Goal: Transaction & Acquisition: Purchase product/service

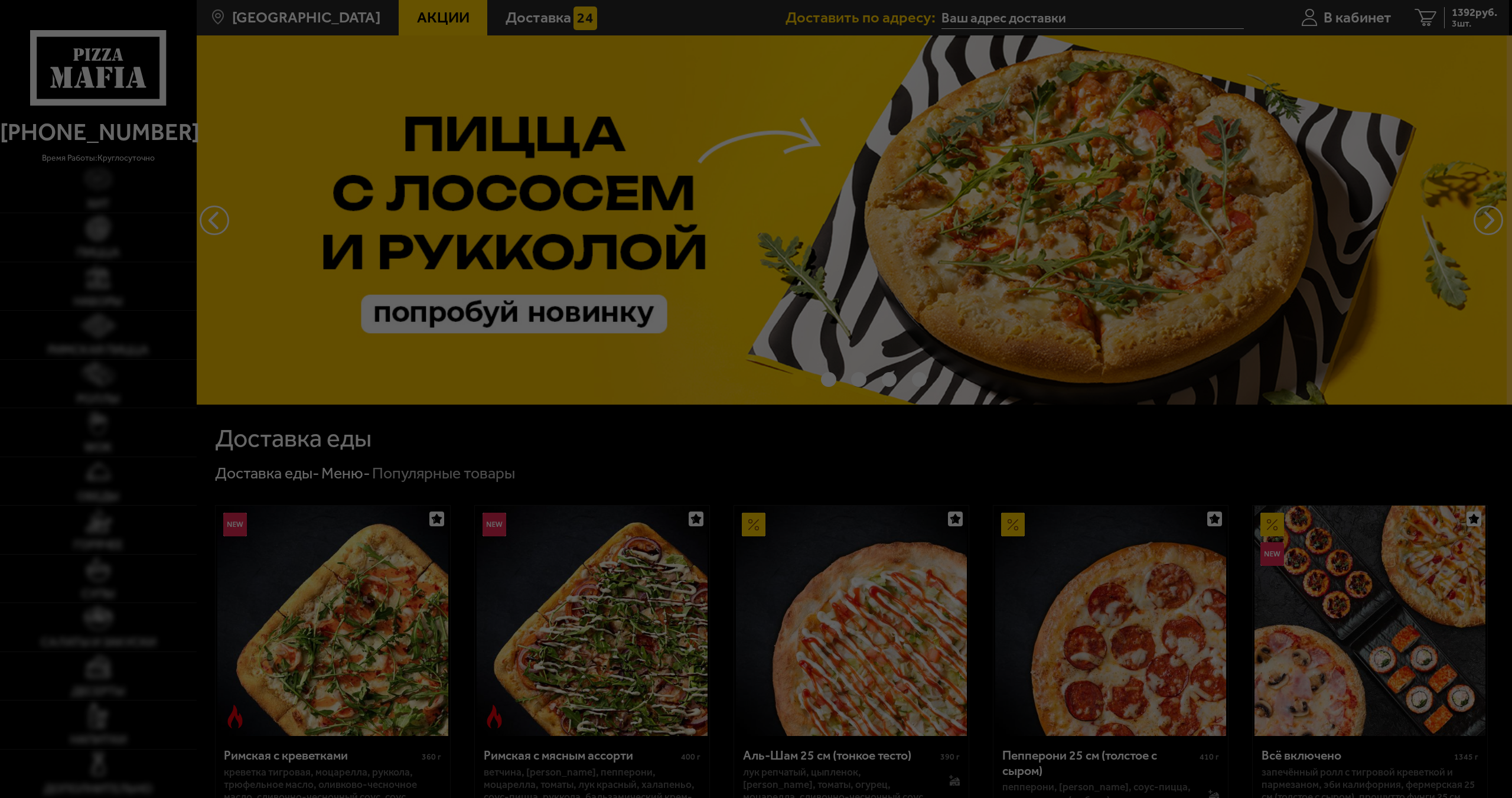
type input "[STREET_ADDRESS]"
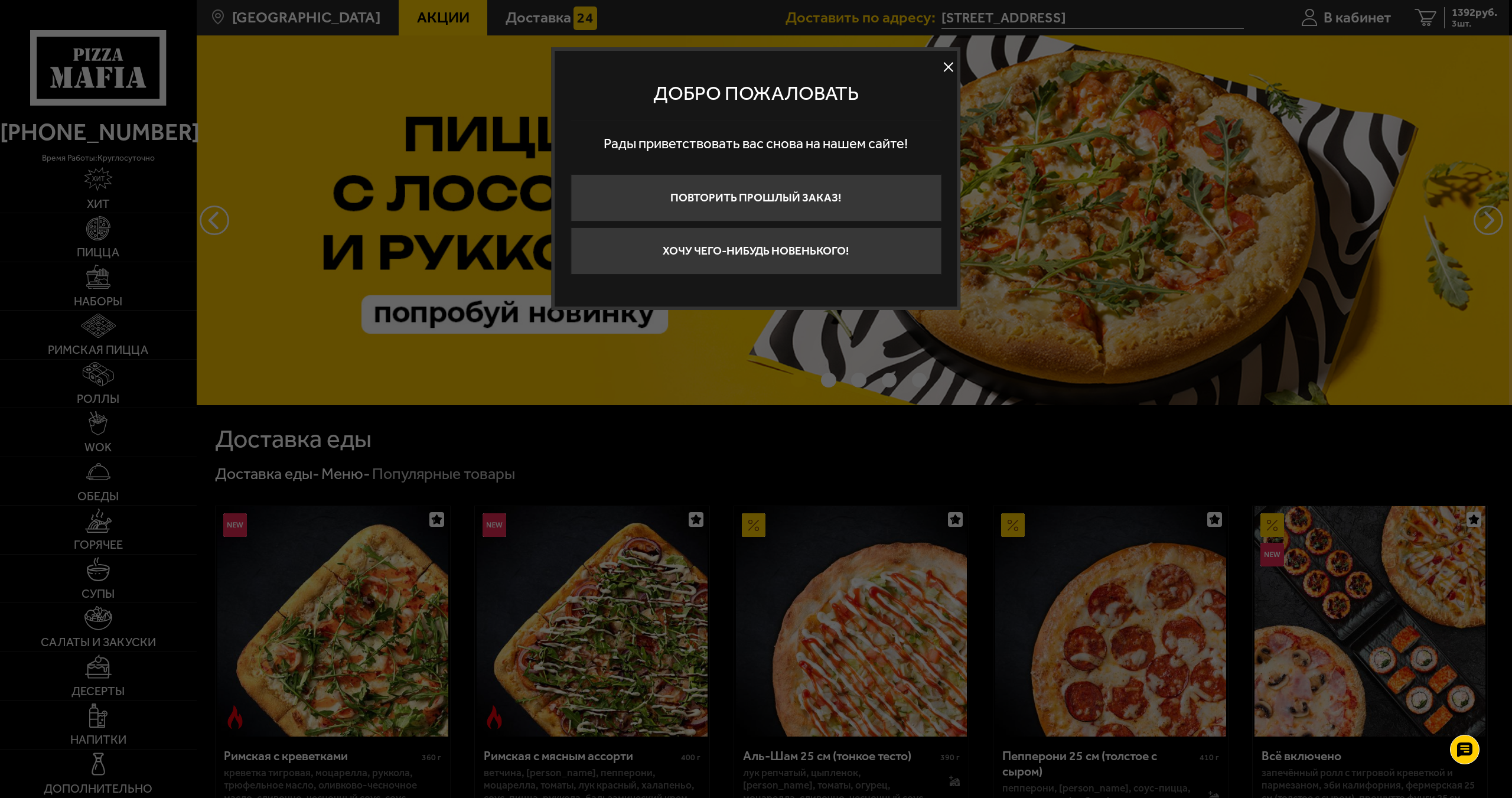
click at [942, 63] on button at bounding box center [948, 67] width 18 height 18
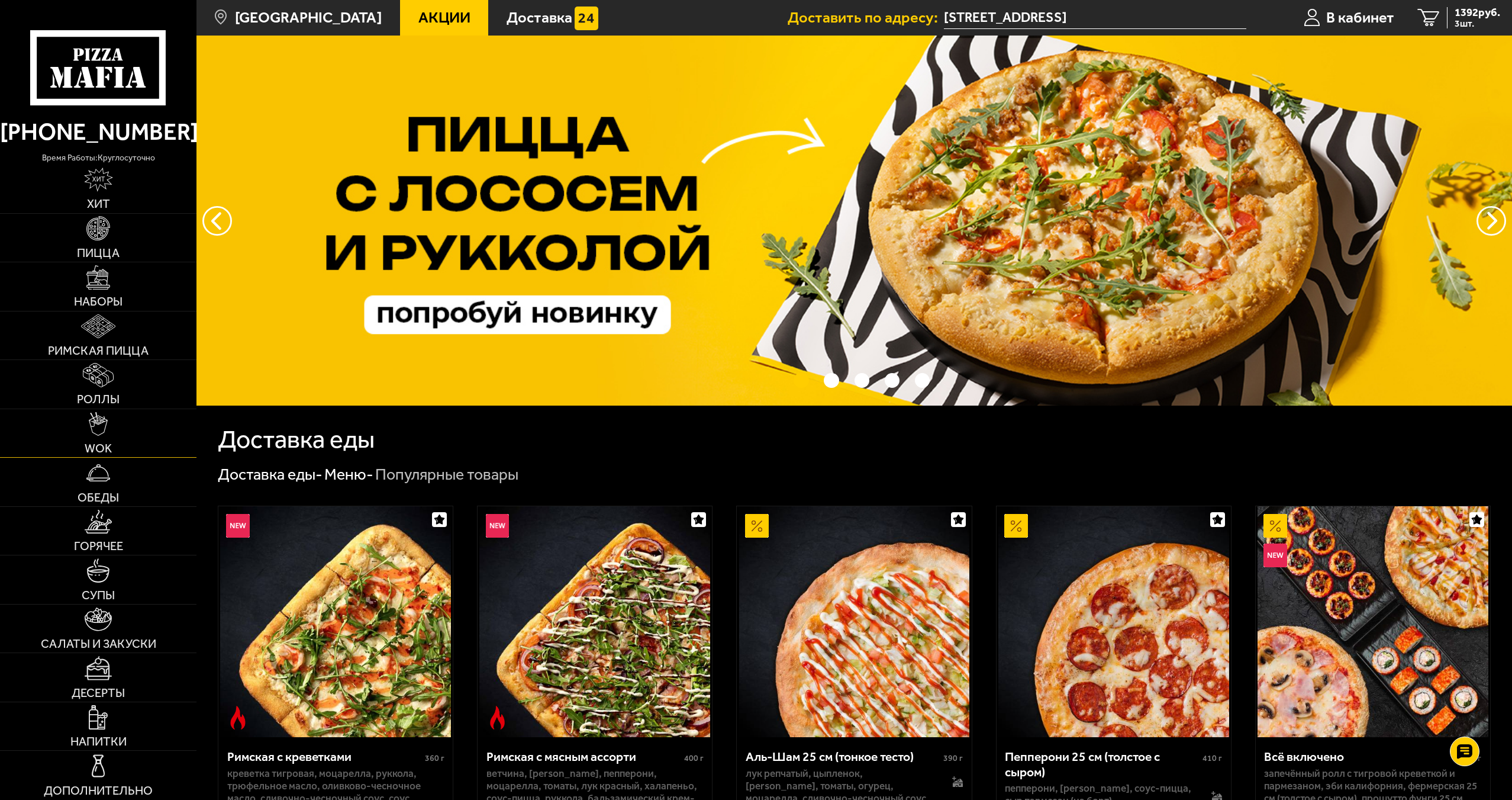
click at [121, 431] on link "WOK" at bounding box center [98, 433] width 197 height 49
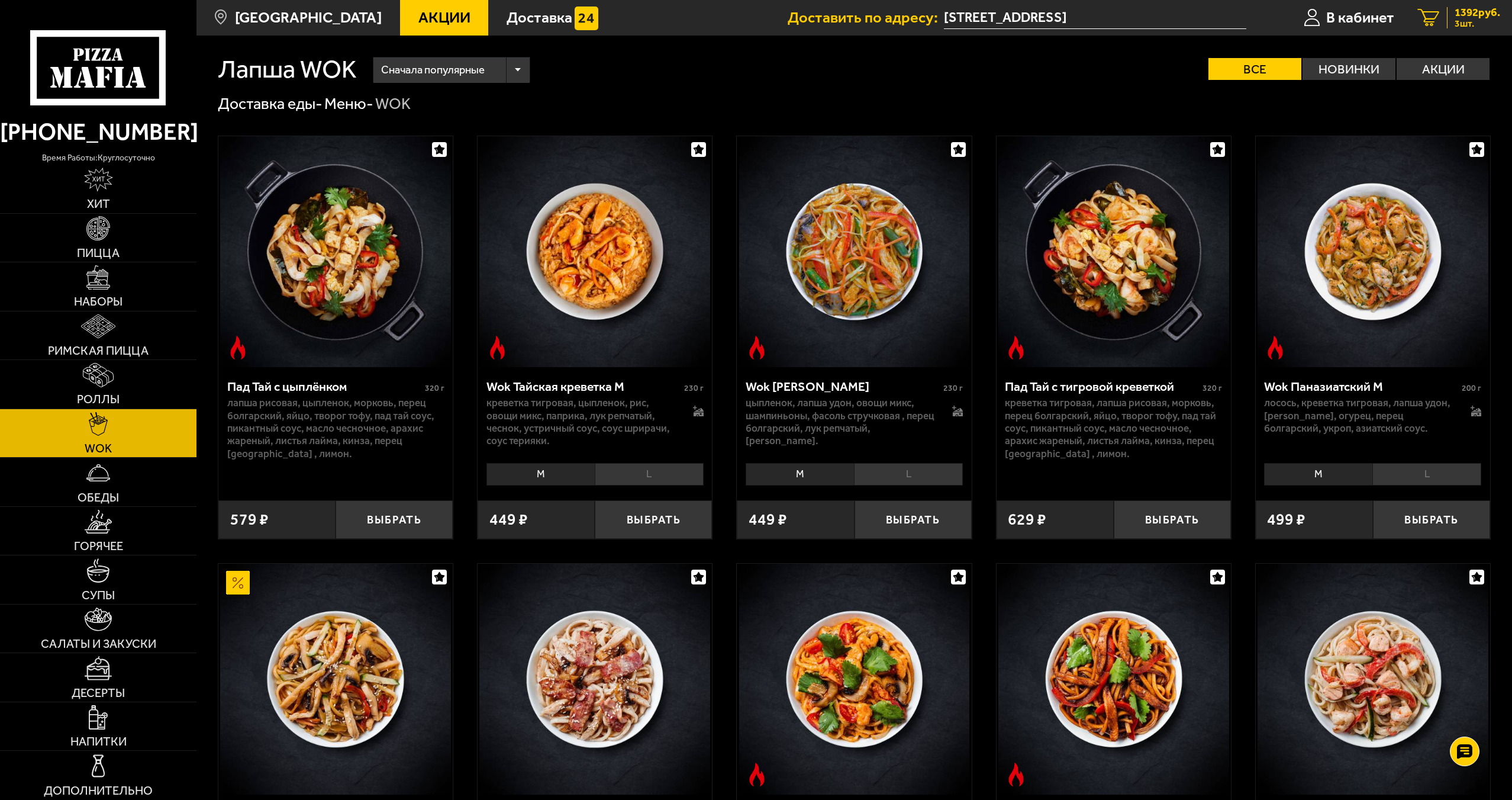
click at [1456, 12] on span "1392 руб." at bounding box center [1477, 12] width 46 height 11
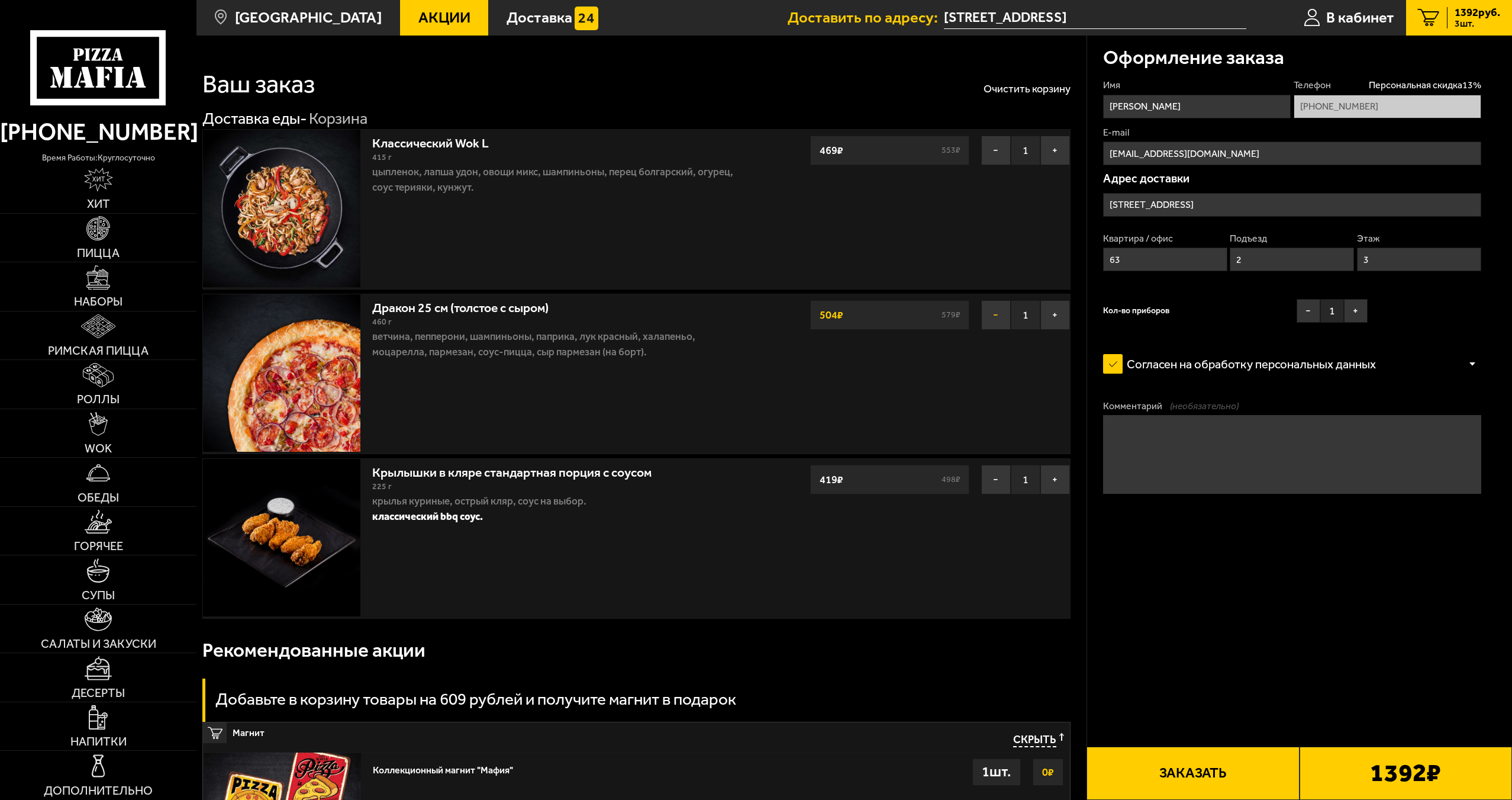
click at [991, 315] on button "−" at bounding box center [996, 315] width 30 height 30
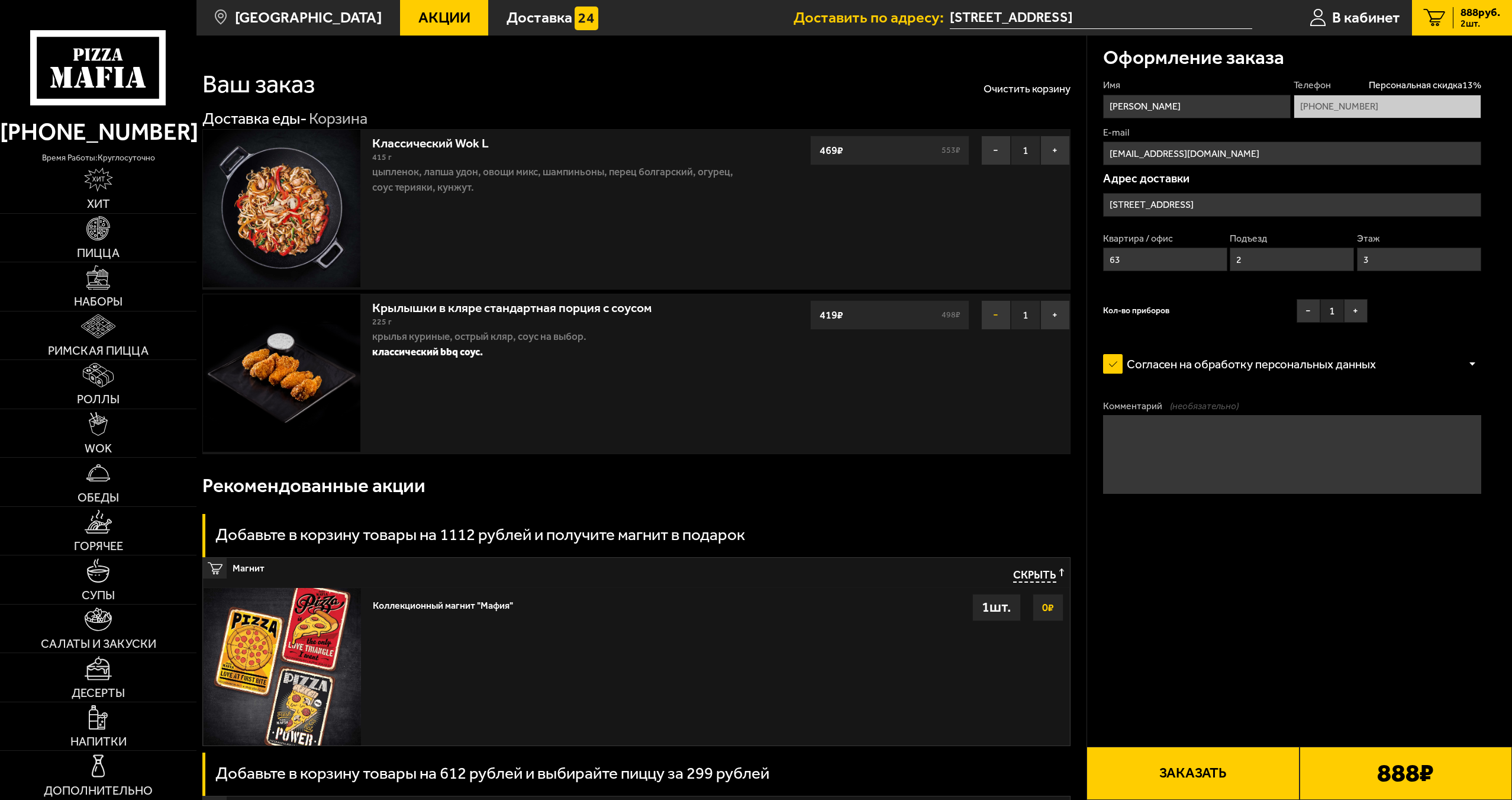
click at [996, 318] on button "−" at bounding box center [996, 315] width 30 height 30
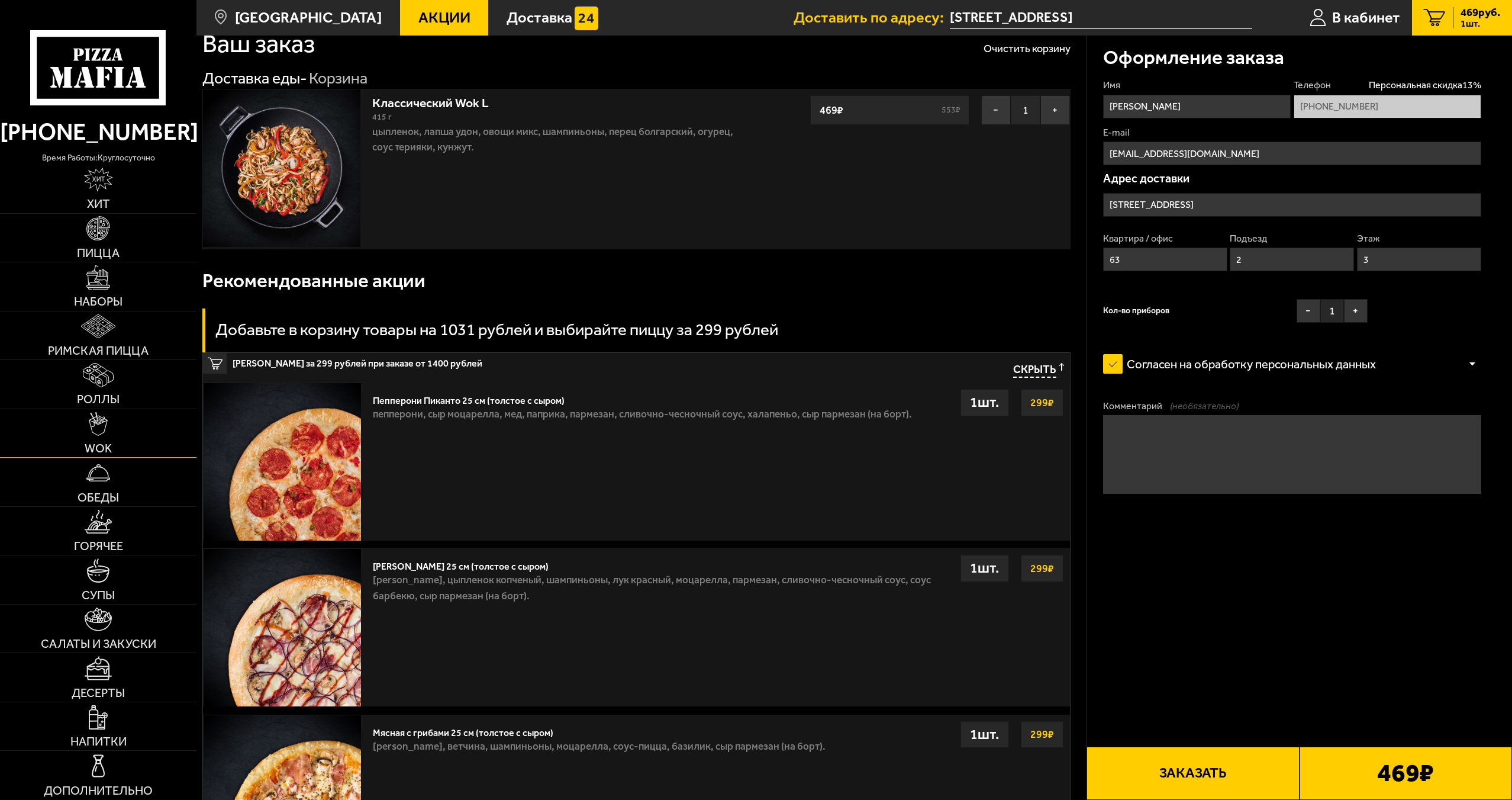
scroll to position [178, 0]
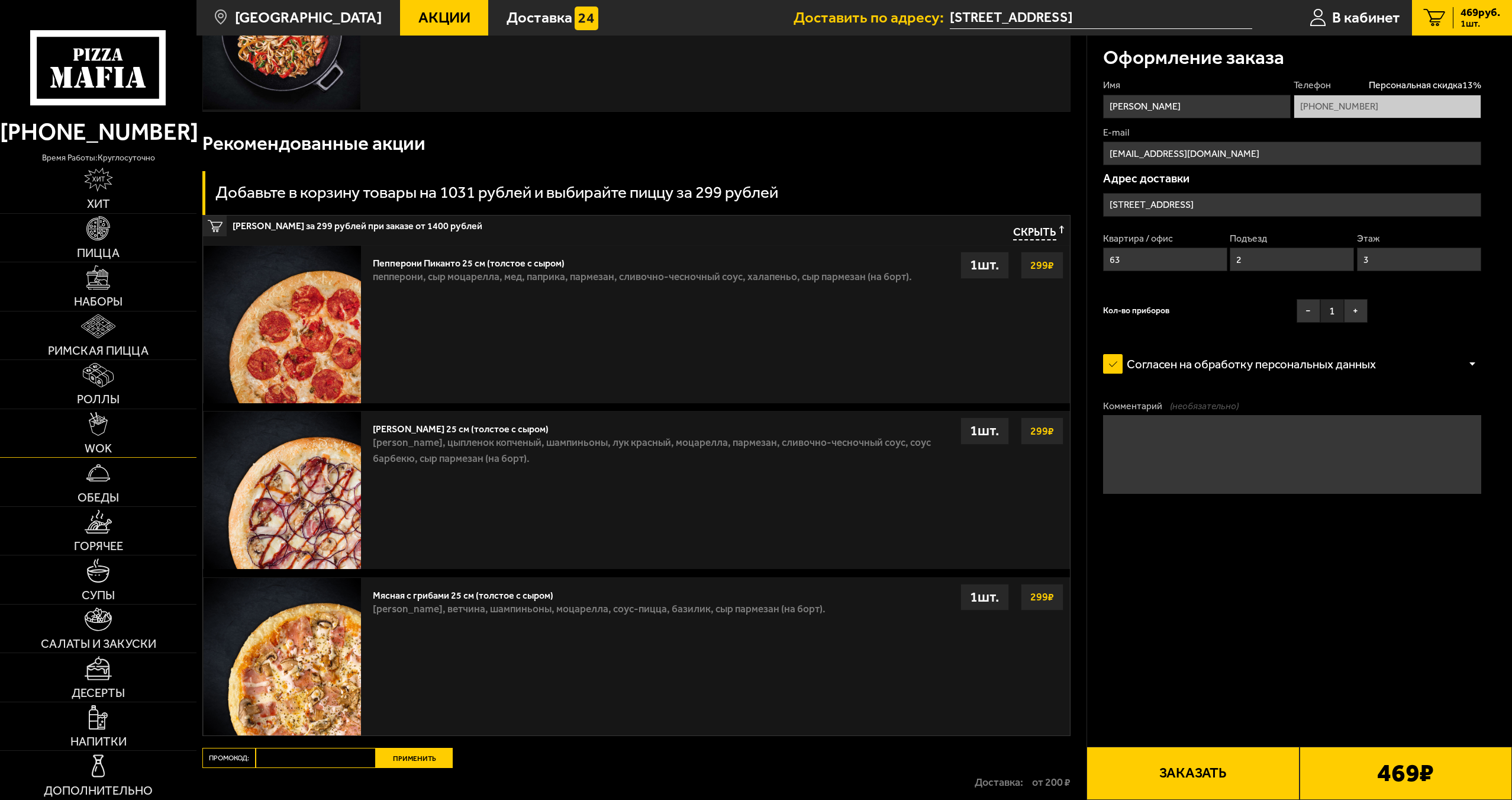
click at [120, 430] on link "WOK" at bounding box center [98, 433] width 197 height 49
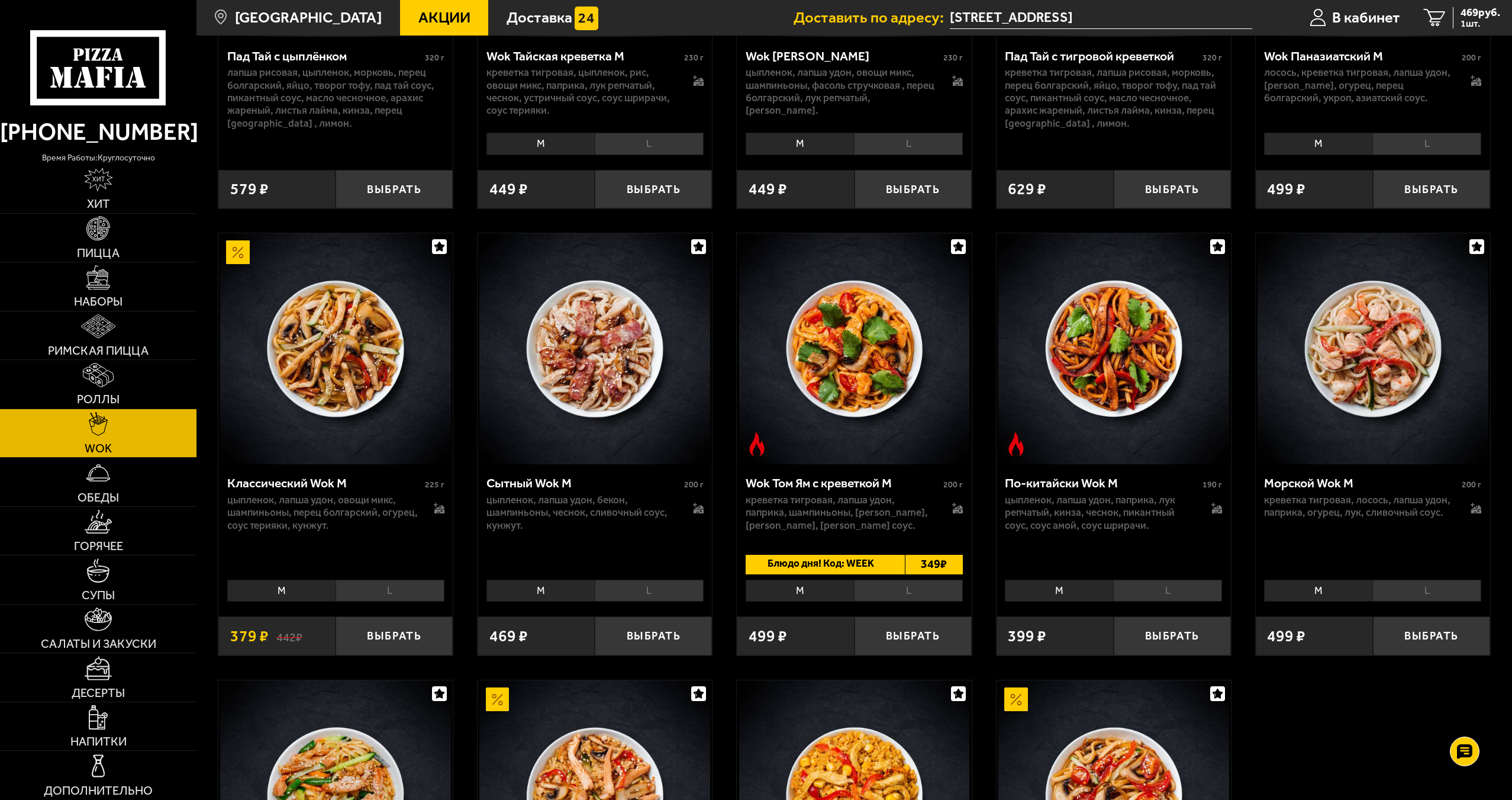
scroll to position [296, 0]
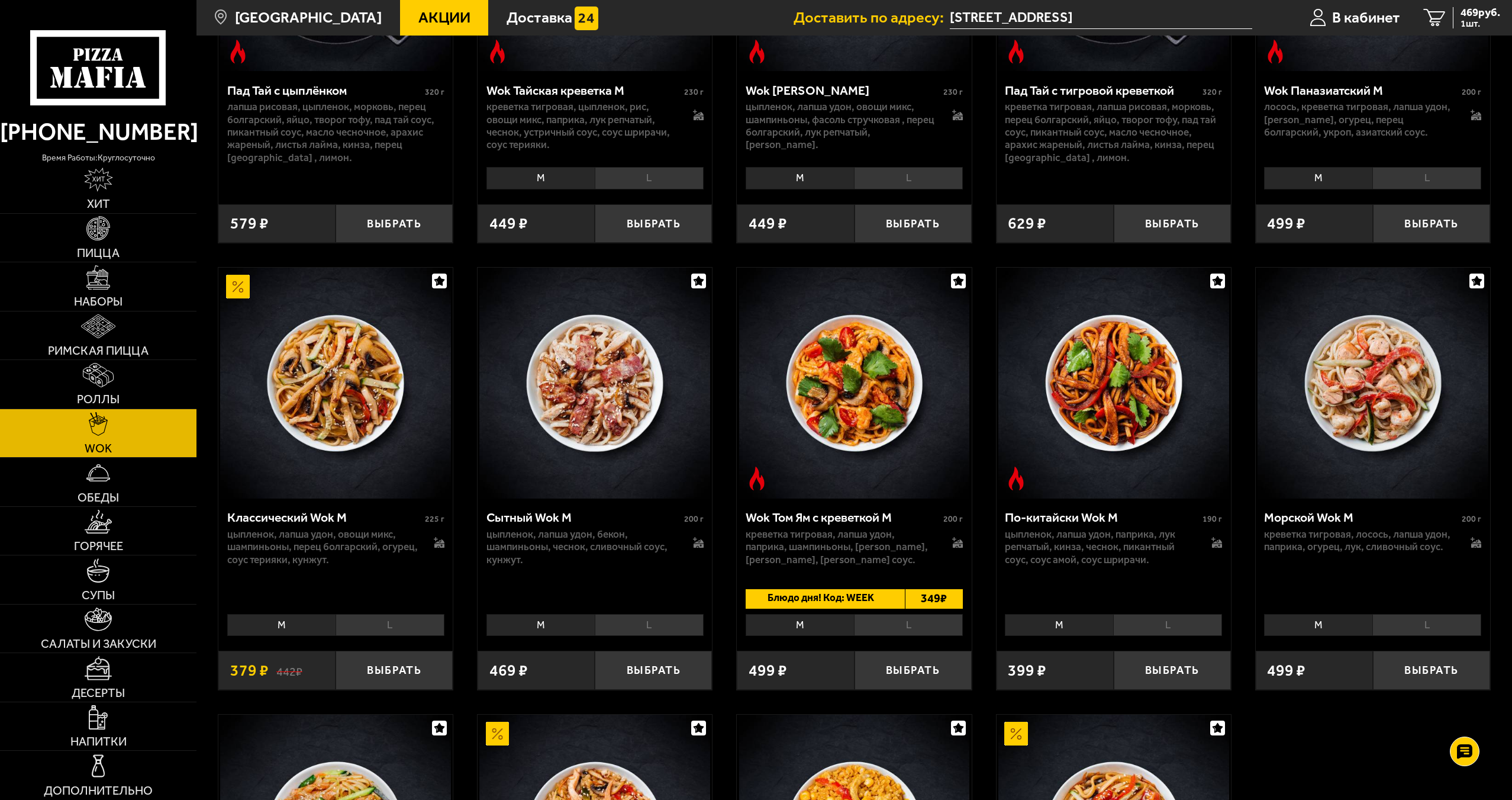
drag, startPoint x: 569, startPoint y: 508, endPoint x: 525, endPoint y: 552, distance: 62.2
drag, startPoint x: 525, startPoint y: 552, endPoint x: 313, endPoint y: 623, distance: 223.6
click at [313, 622] on li "M" at bounding box center [281, 625] width 108 height 22
click at [314, 623] on li "M" at bounding box center [281, 625] width 108 height 22
click at [381, 664] on button "Выбрать" at bounding box center [394, 670] width 117 height 39
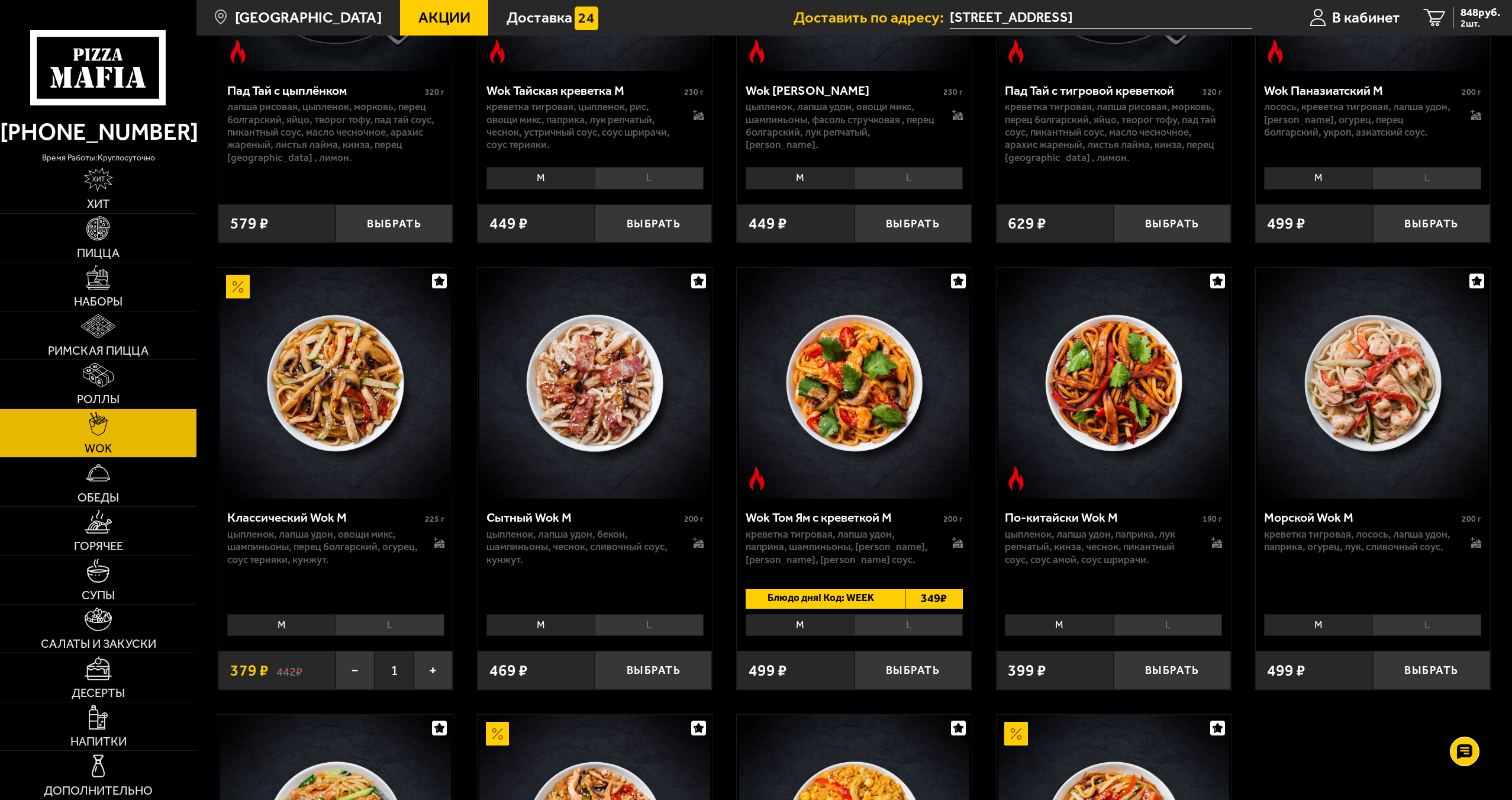
click at [380, 626] on li "L" at bounding box center [390, 625] width 109 height 22
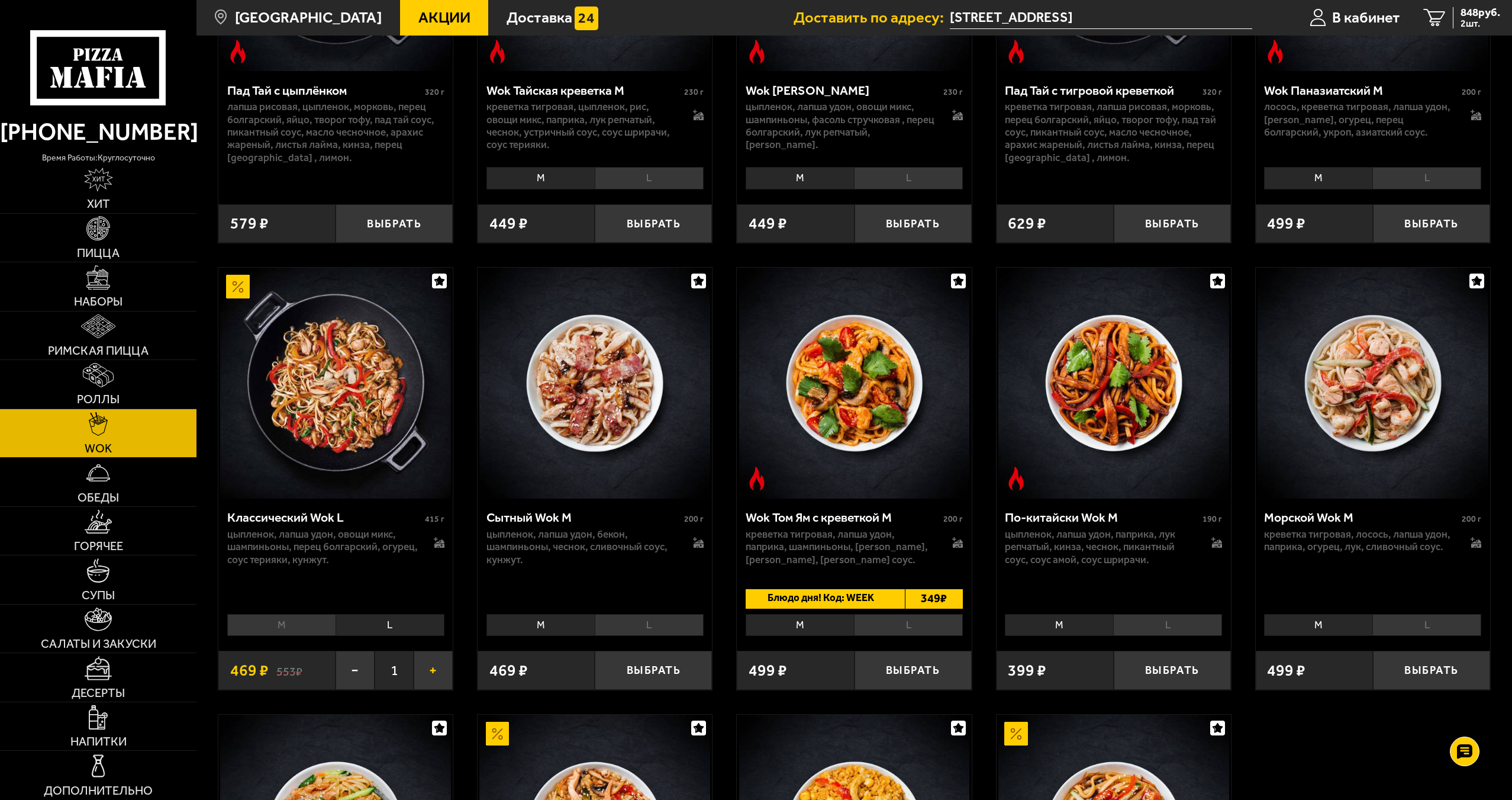
click at [437, 671] on button "+" at bounding box center [433, 670] width 39 height 39
click at [359, 669] on button "−" at bounding box center [355, 670] width 39 height 39
click at [678, 636] on li "L" at bounding box center [649, 625] width 109 height 22
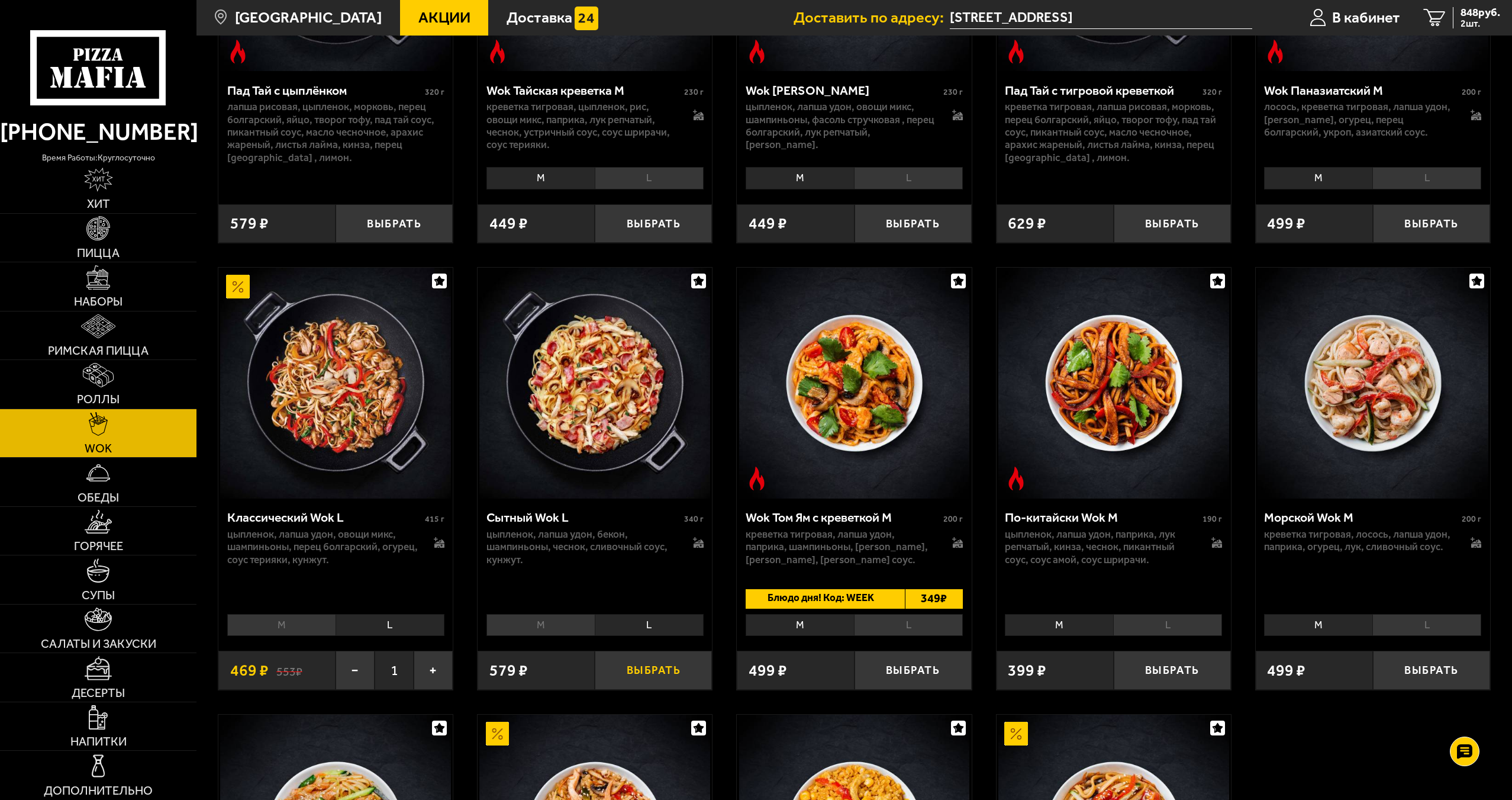
click at [667, 679] on button "Выбрать" at bounding box center [653, 670] width 117 height 39
click at [1456, 24] on span "3 шт." at bounding box center [1477, 24] width 46 height 9
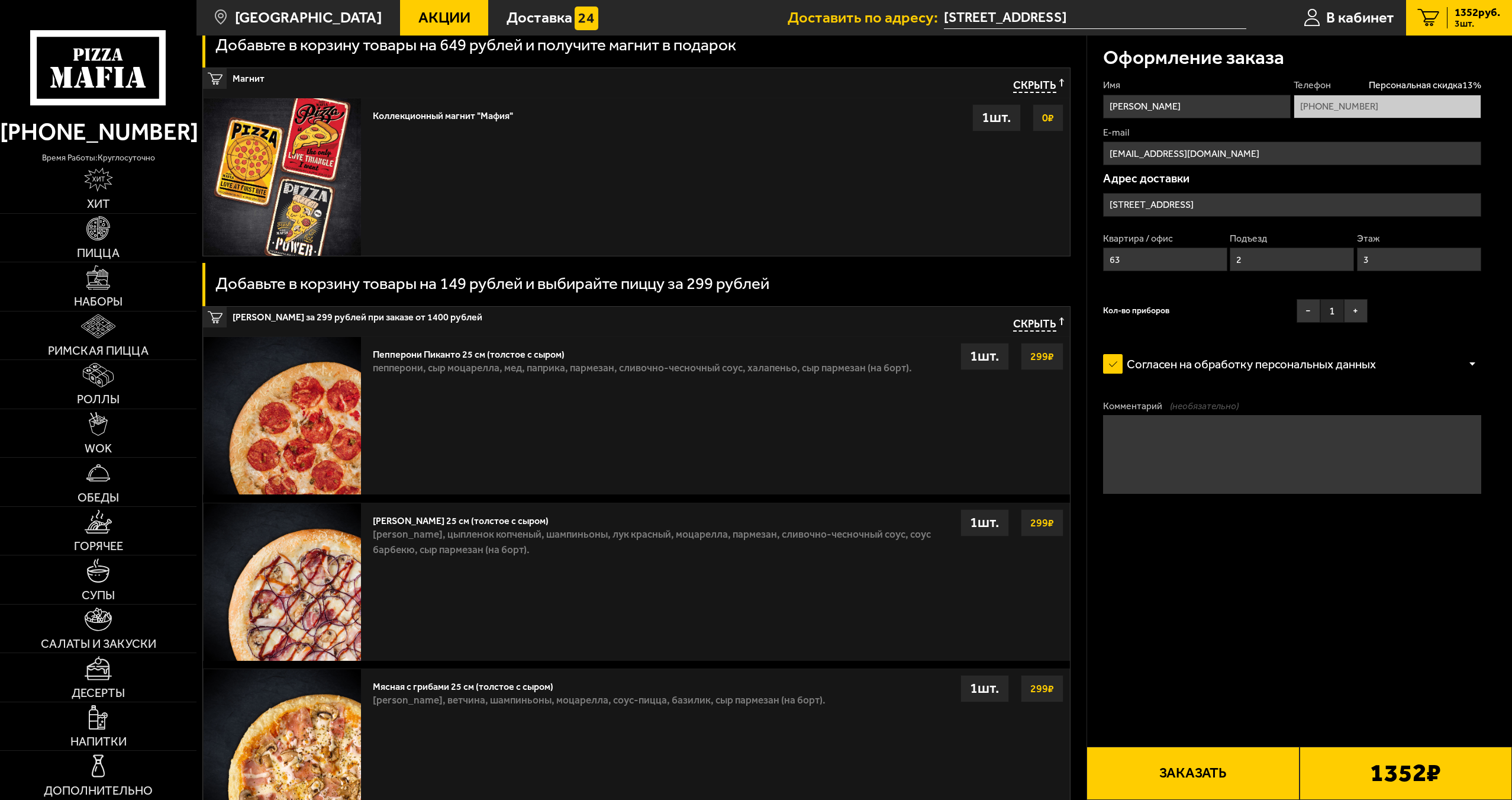
scroll to position [651, 0]
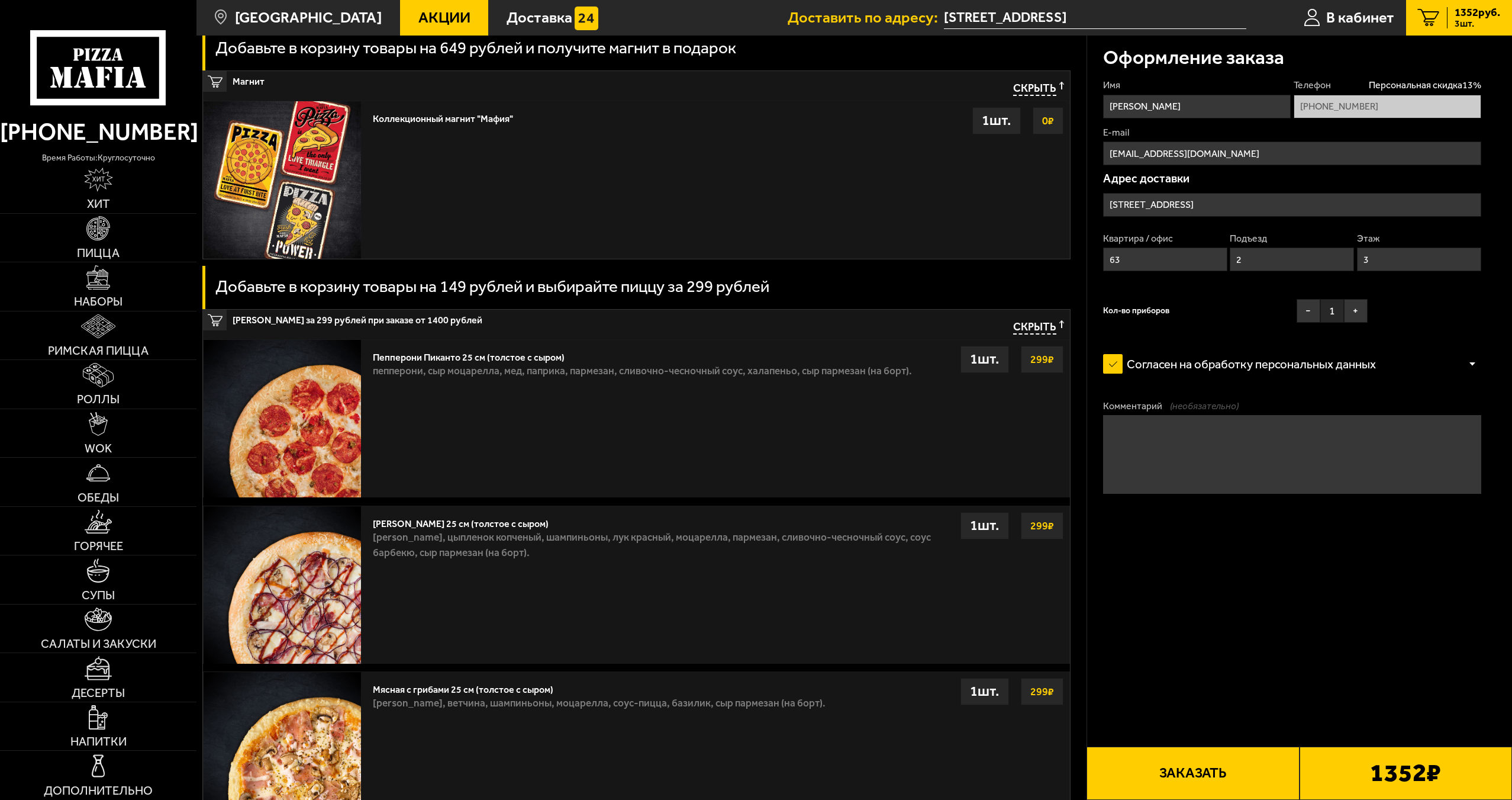
click at [1051, 366] on strong "299 ₽" at bounding box center [1042, 359] width 30 height 23
click at [982, 361] on div "1 шт." at bounding box center [984, 359] width 49 height 27
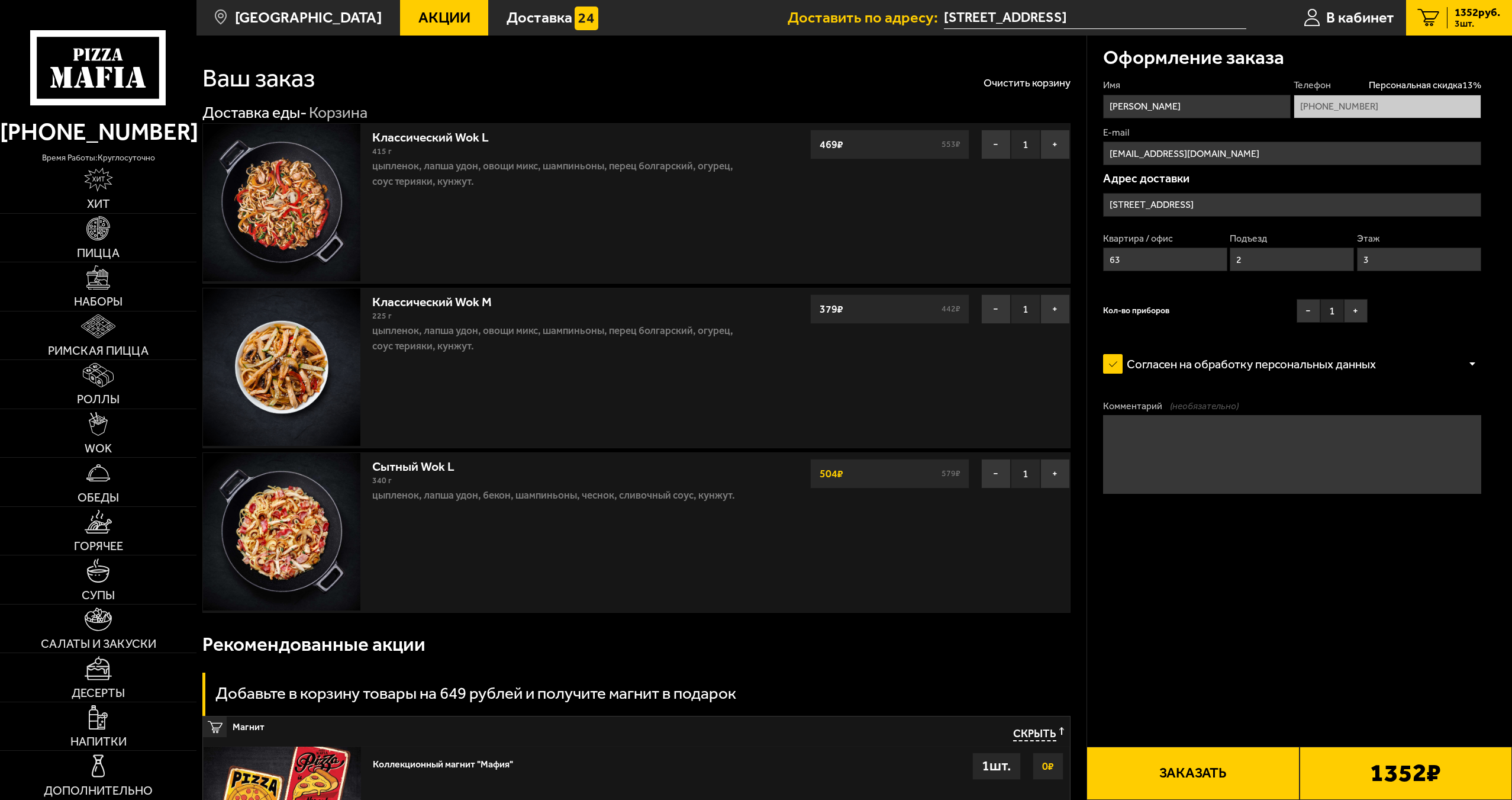
scroll to position [0, 0]
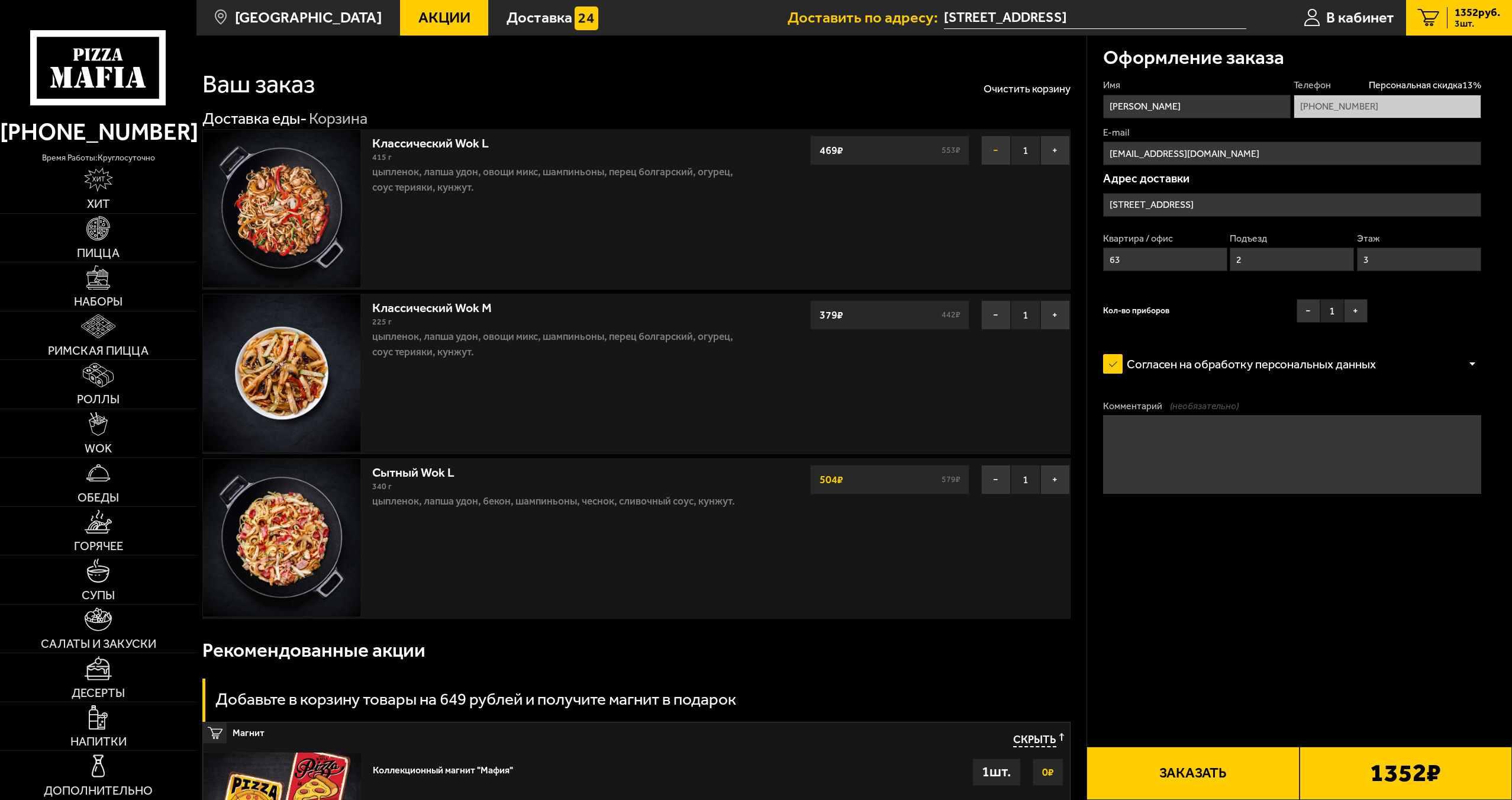
click at [1000, 147] on button "−" at bounding box center [996, 151] width 30 height 30
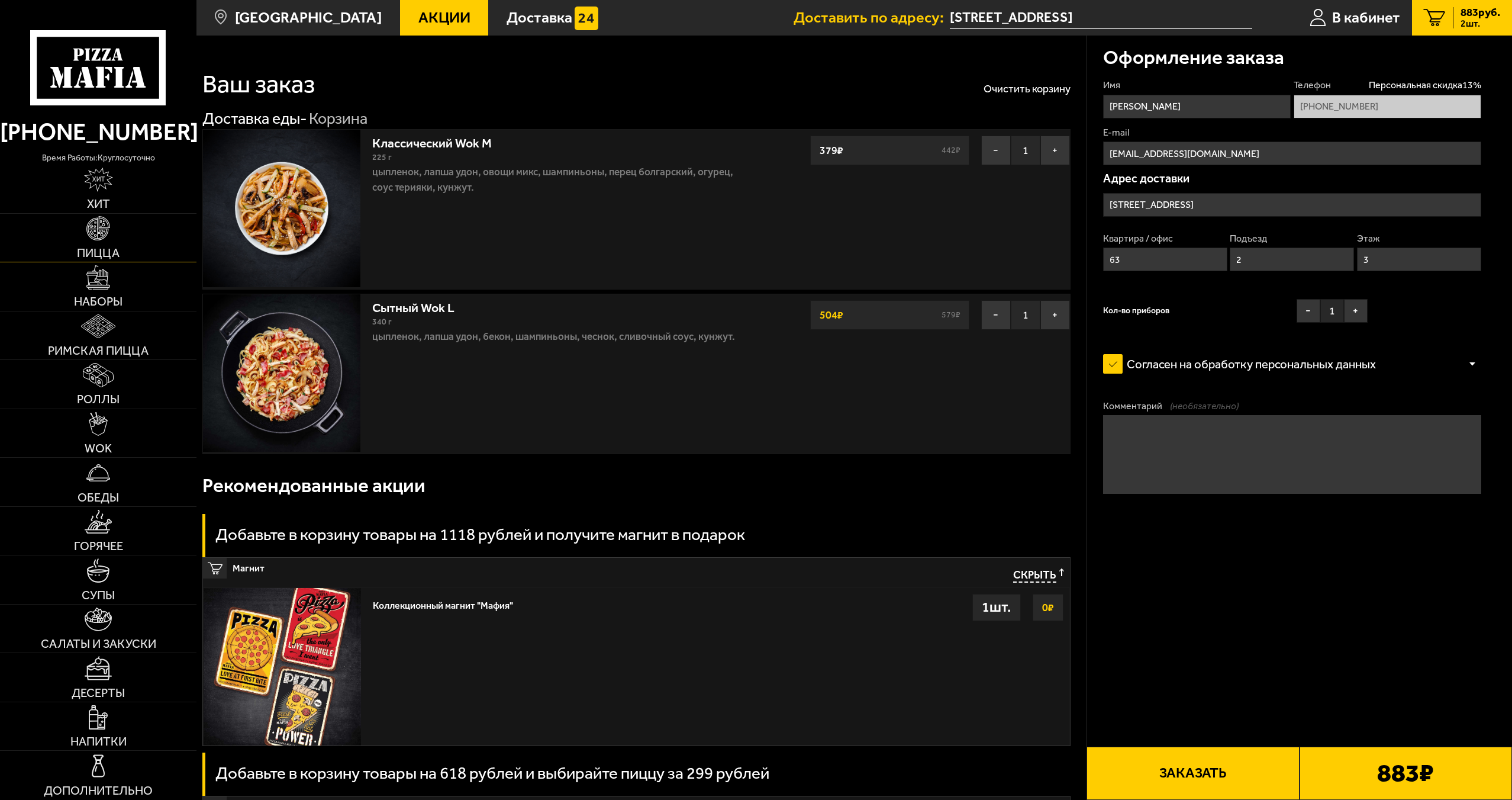
click at [124, 249] on link "Пицца" at bounding box center [98, 238] width 197 height 49
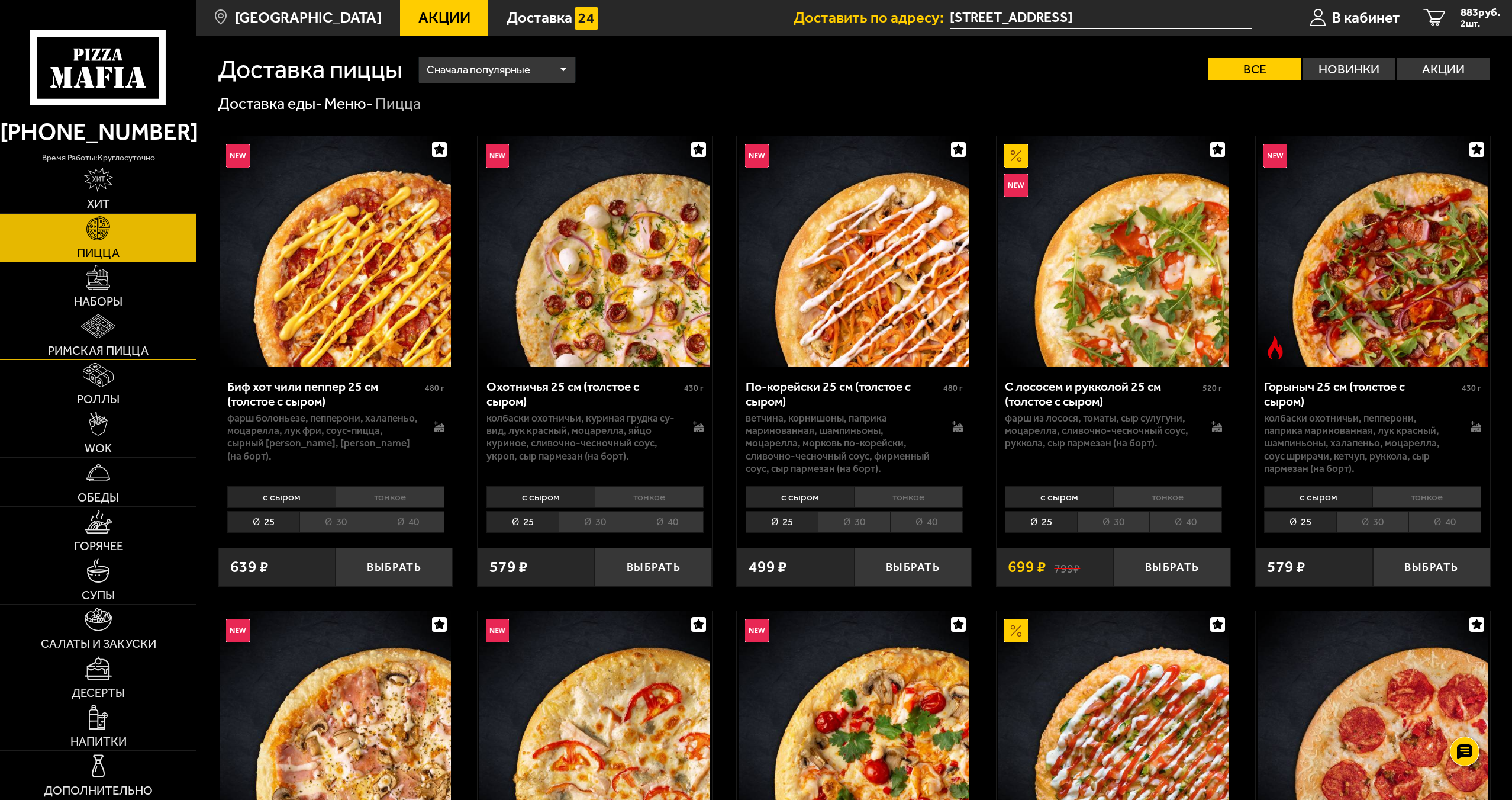
drag, startPoint x: 101, startPoint y: 334, endPoint x: 161, endPoint y: 340, distance: 60.3
click at [101, 334] on img at bounding box center [98, 326] width 35 height 24
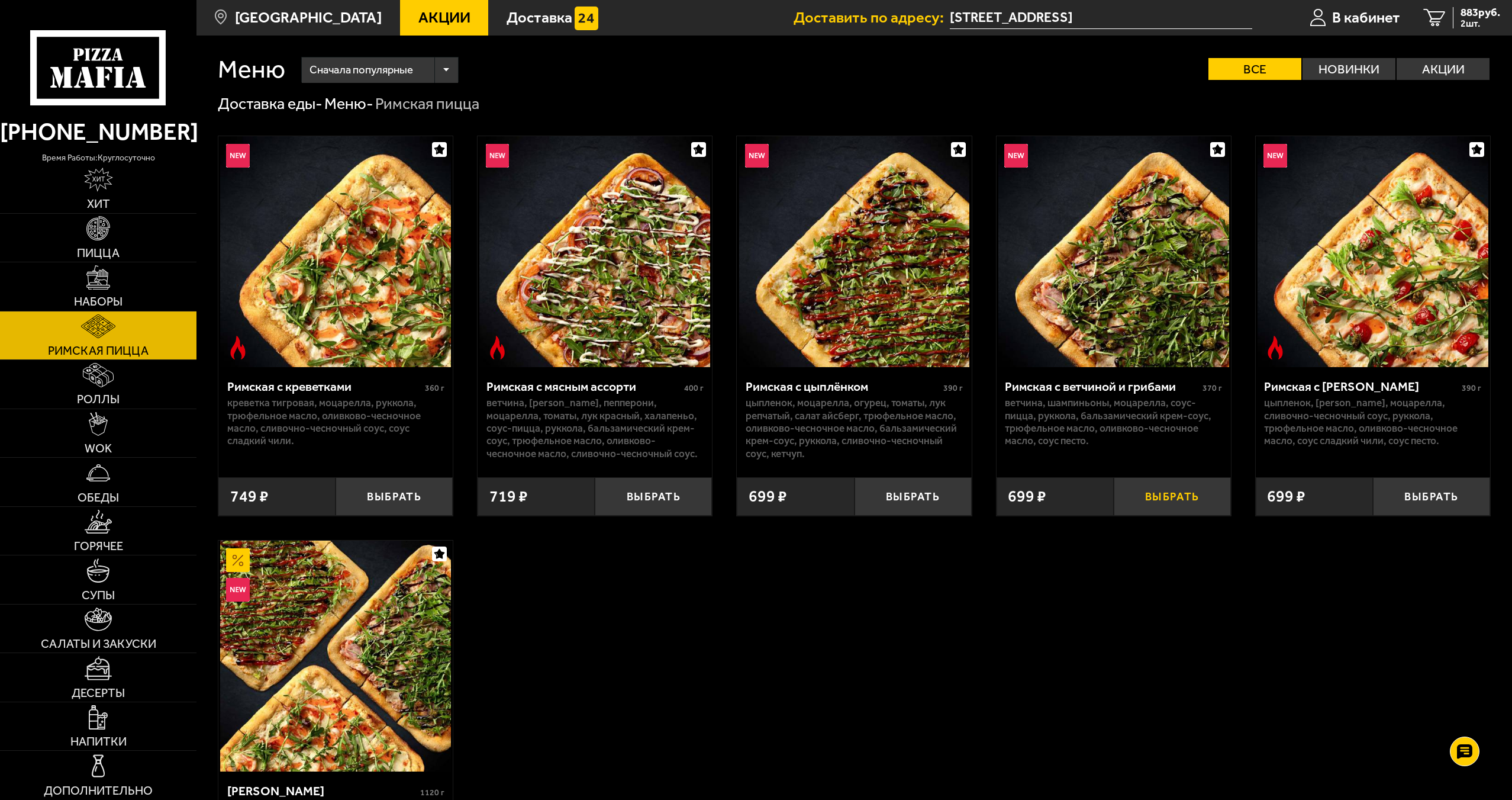
click at [1148, 498] on button "Выбрать" at bounding box center [1172, 496] width 117 height 39
click at [1448, 20] on div "1491 руб. 3 шт." at bounding box center [1474, 18] width 53 height 22
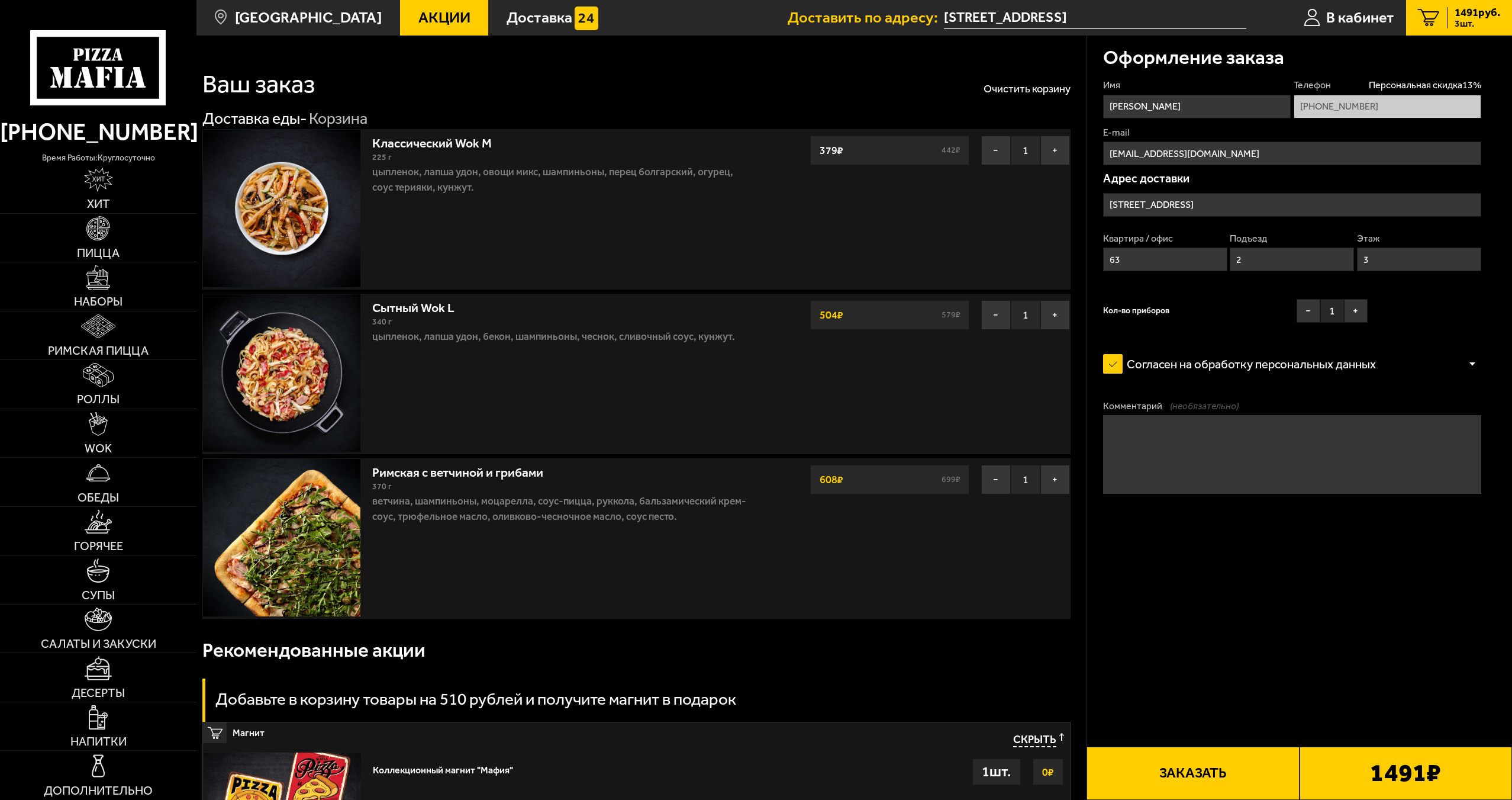
scroll to position [414, 0]
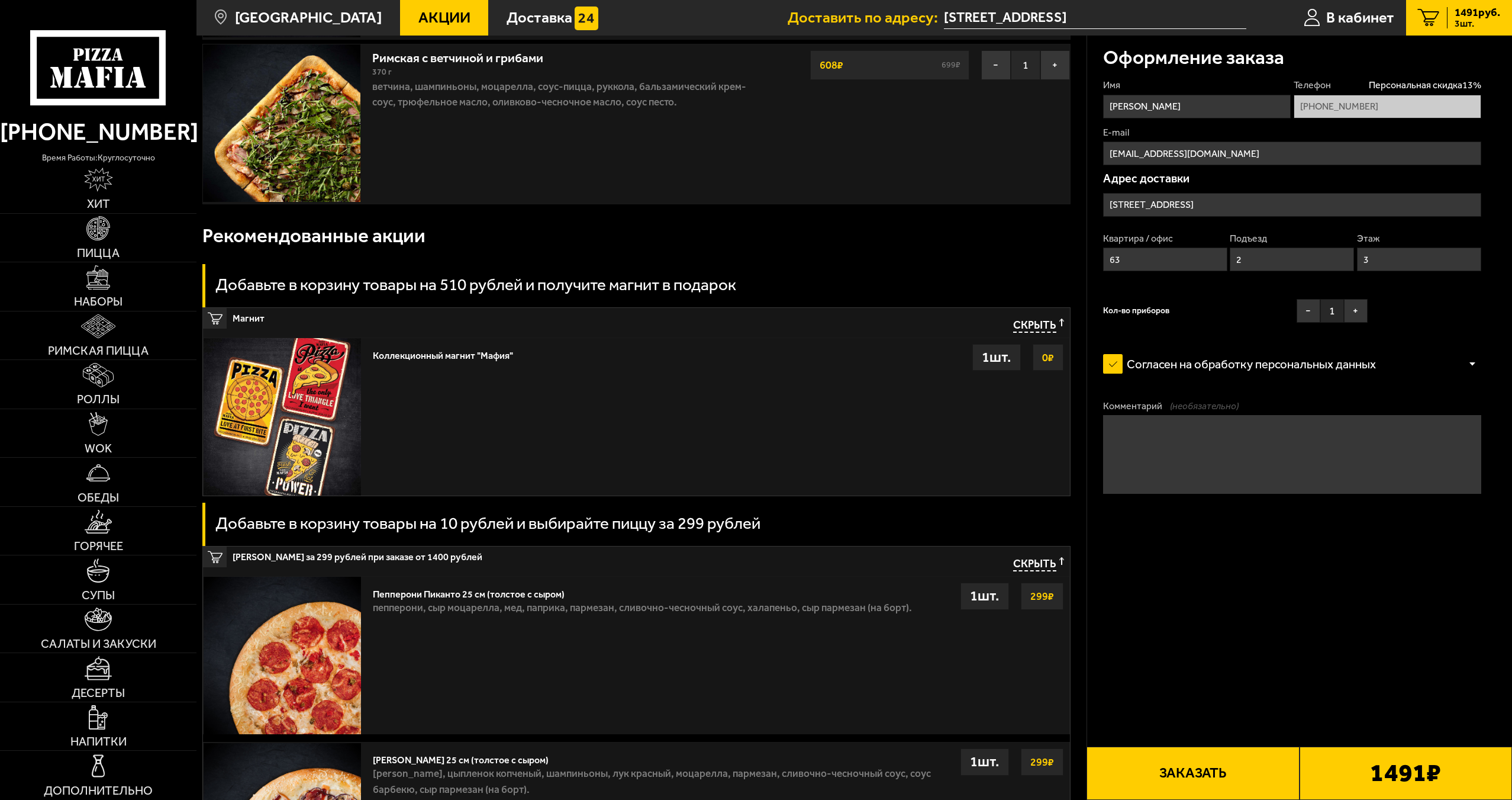
click at [1033, 596] on strong "299 ₽" at bounding box center [1042, 596] width 30 height 23
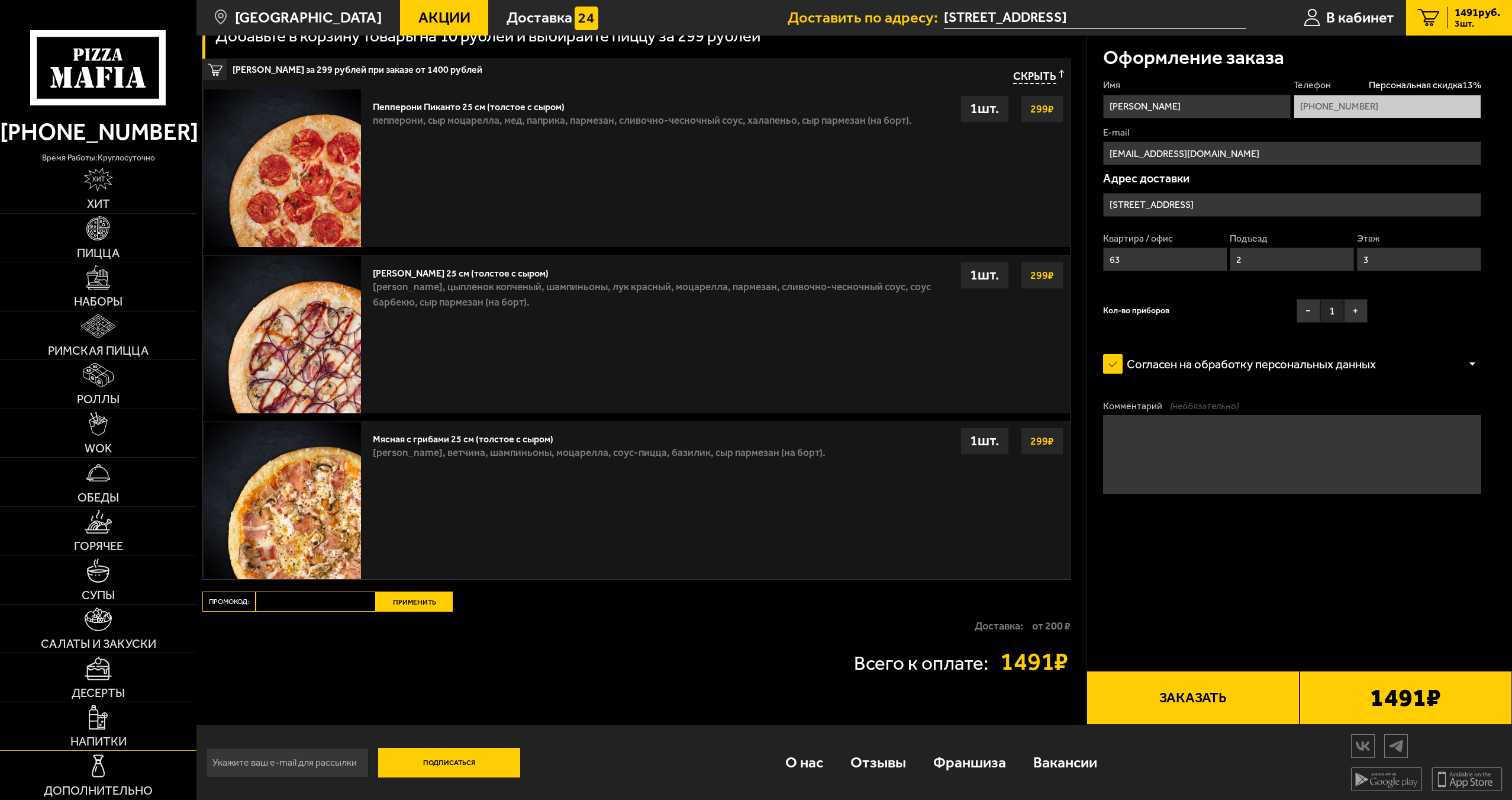
scroll to position [905, 0]
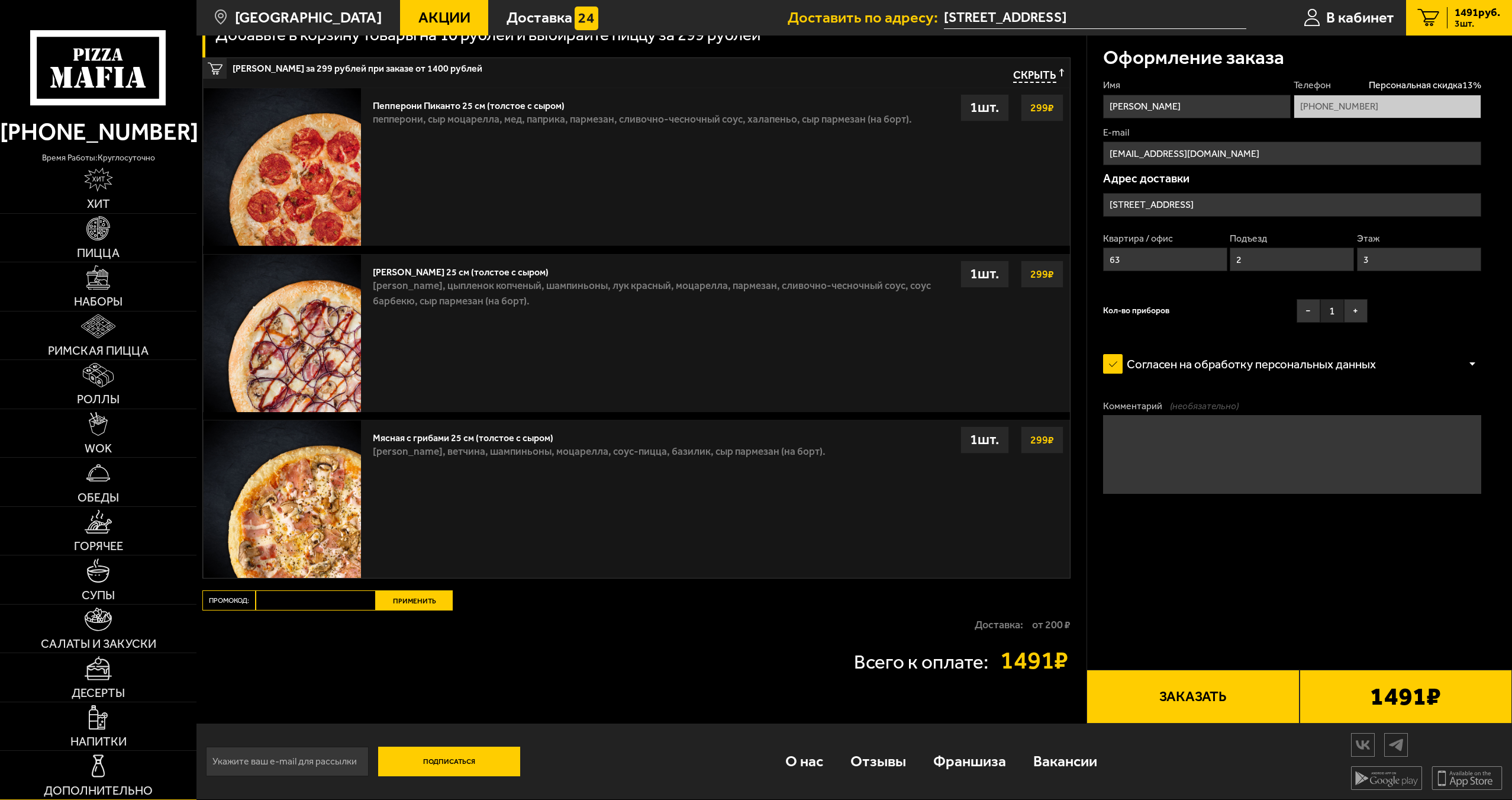
click at [120, 768] on link "Дополнительно" at bounding box center [98, 775] width 197 height 49
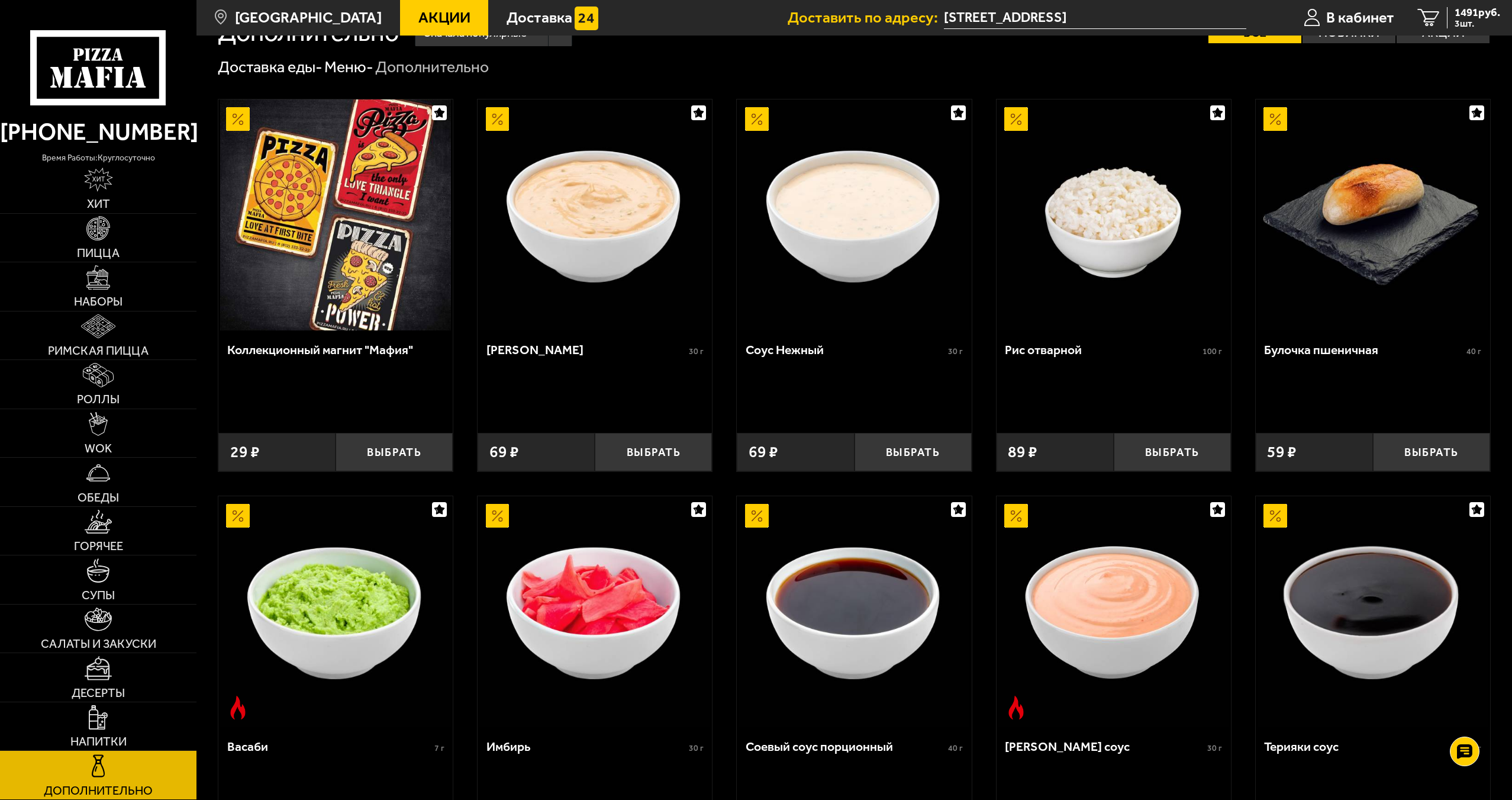
scroll to position [178, 0]
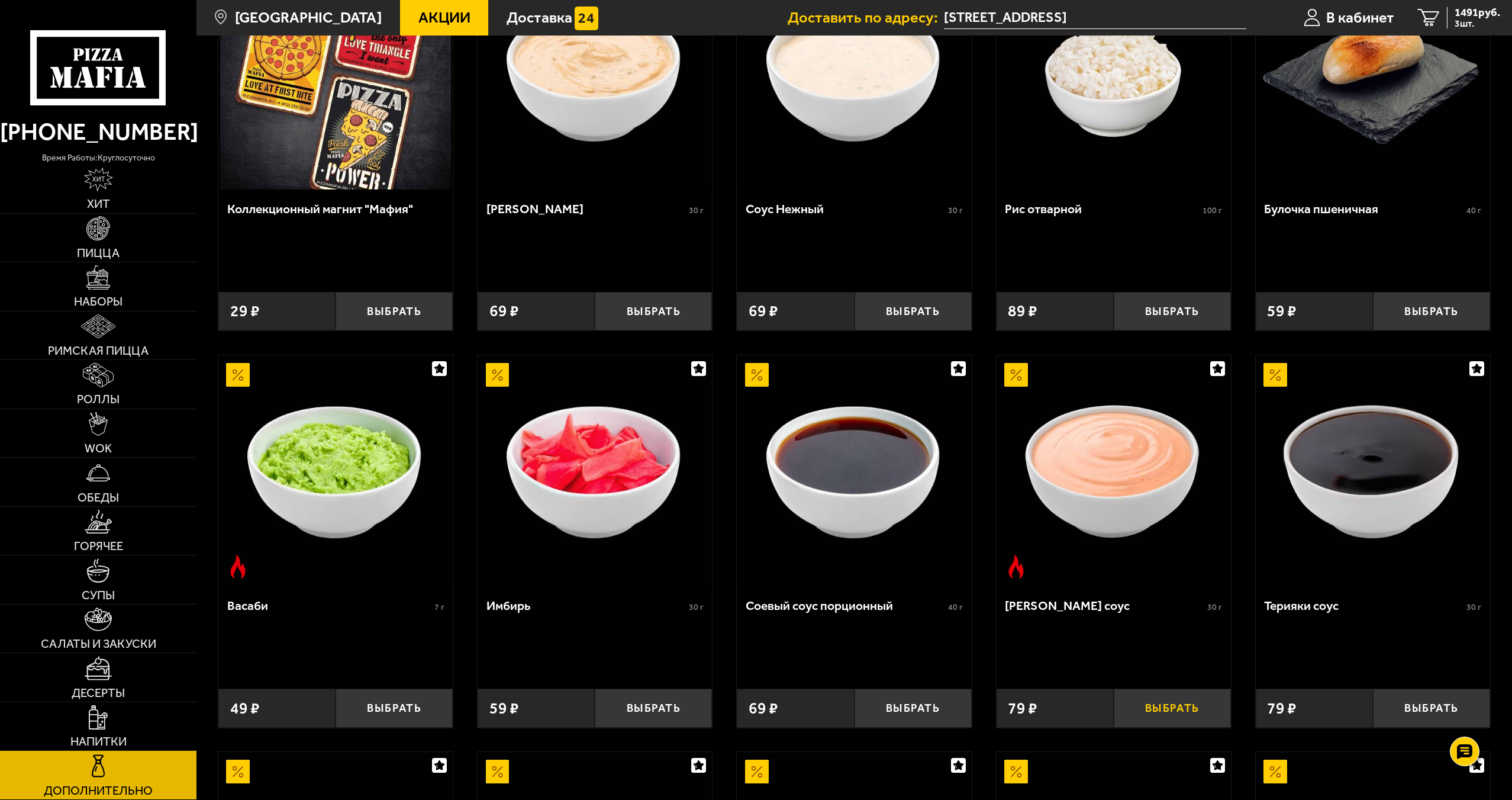
click at [1168, 721] on button "Выбрать" at bounding box center [1172, 708] width 117 height 39
click at [1455, 15] on span "1570 руб." at bounding box center [1477, 12] width 46 height 11
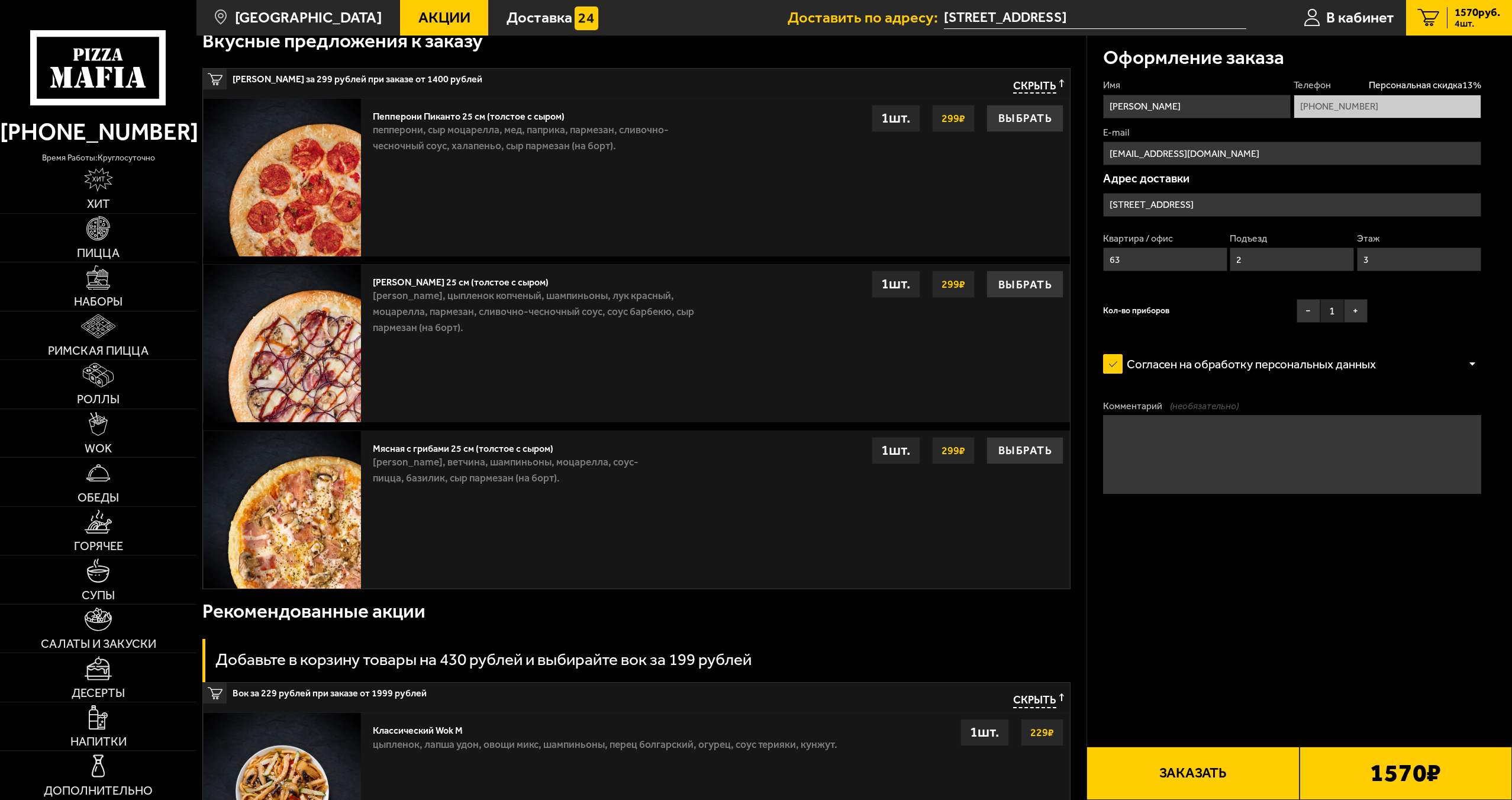
scroll to position [533, 0]
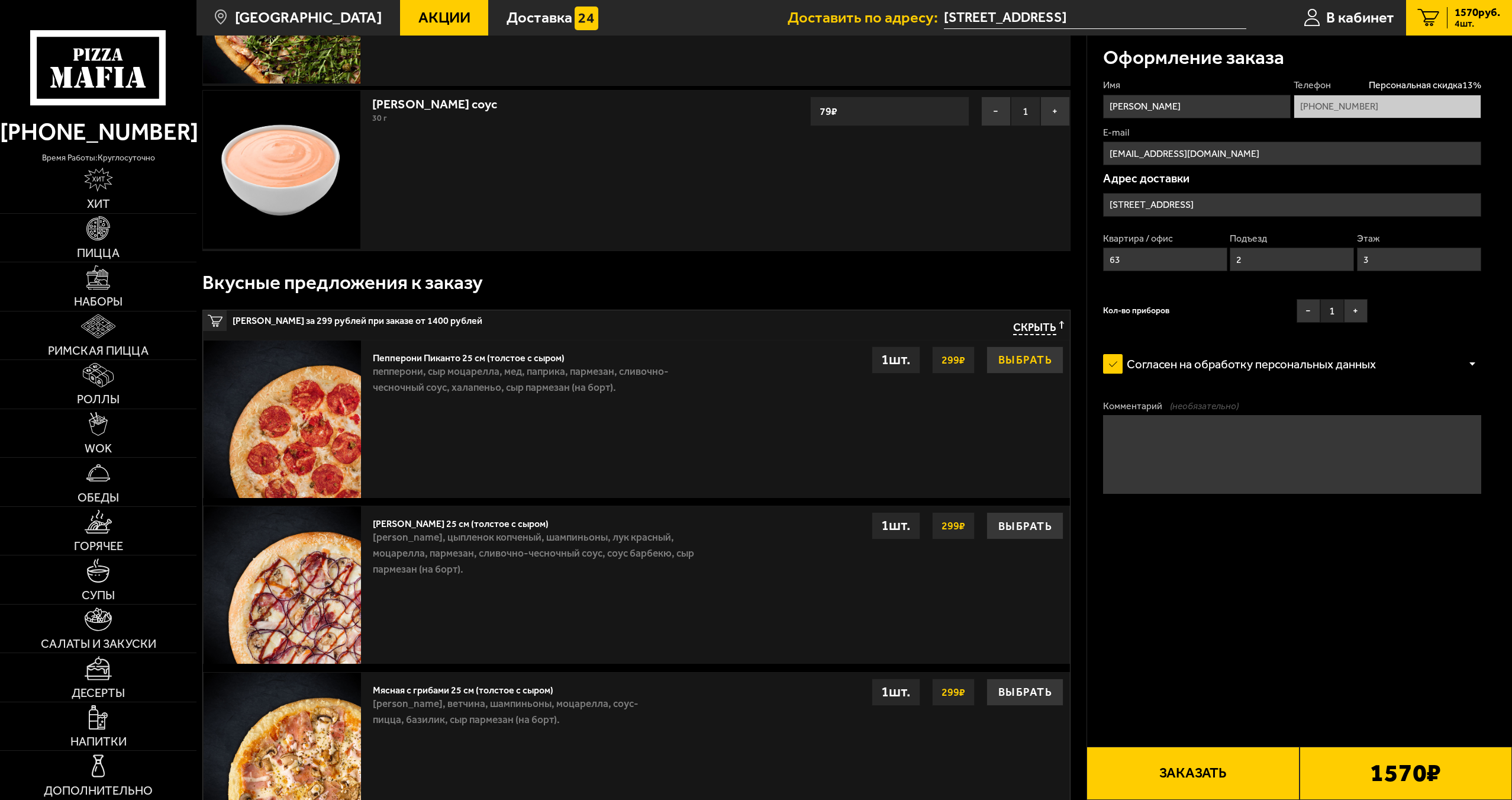
click at [1032, 360] on button "Выбрать" at bounding box center [1025, 360] width 77 height 27
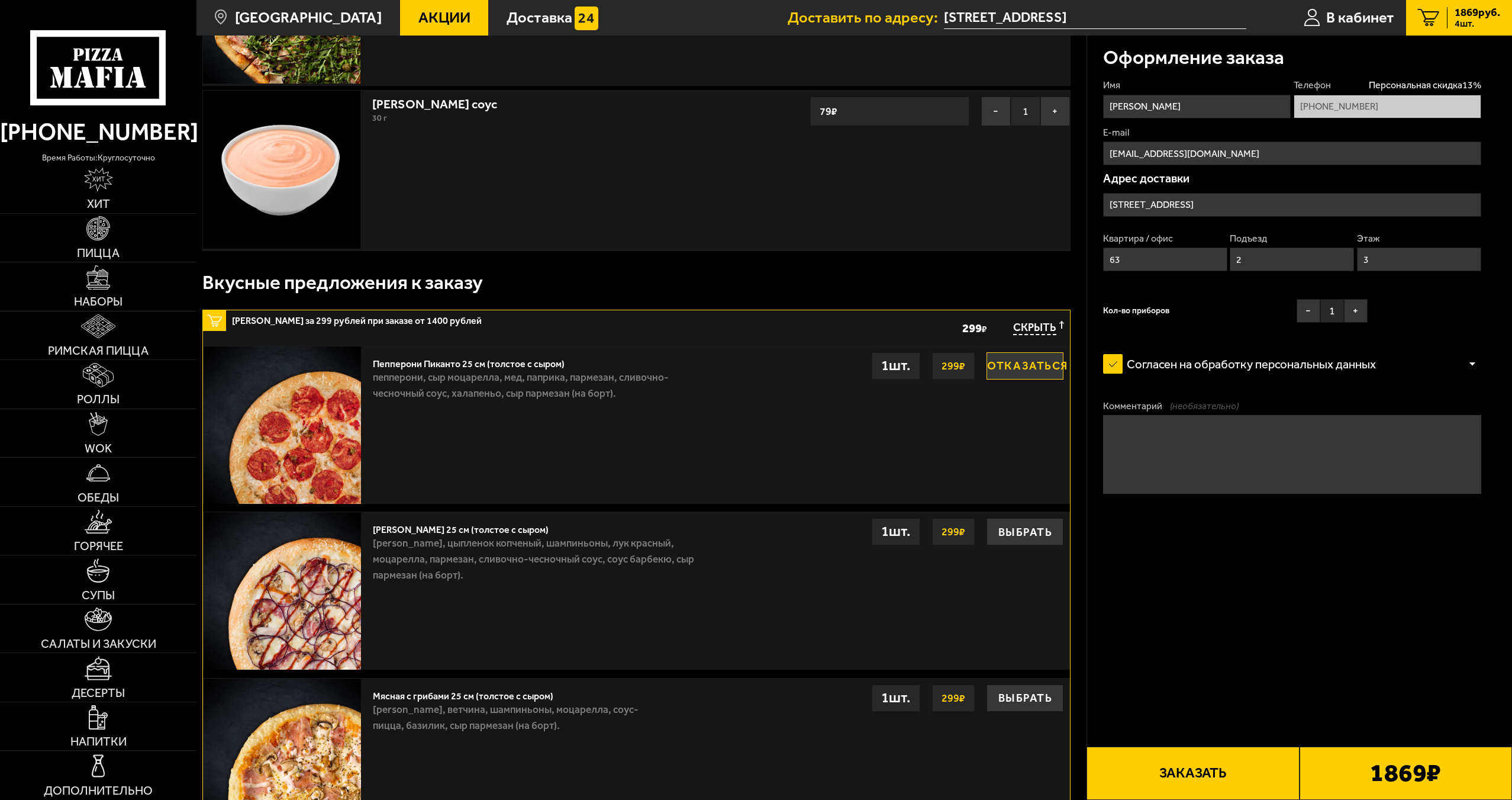
click at [1201, 785] on button "Заказать" at bounding box center [1192, 773] width 213 height 53
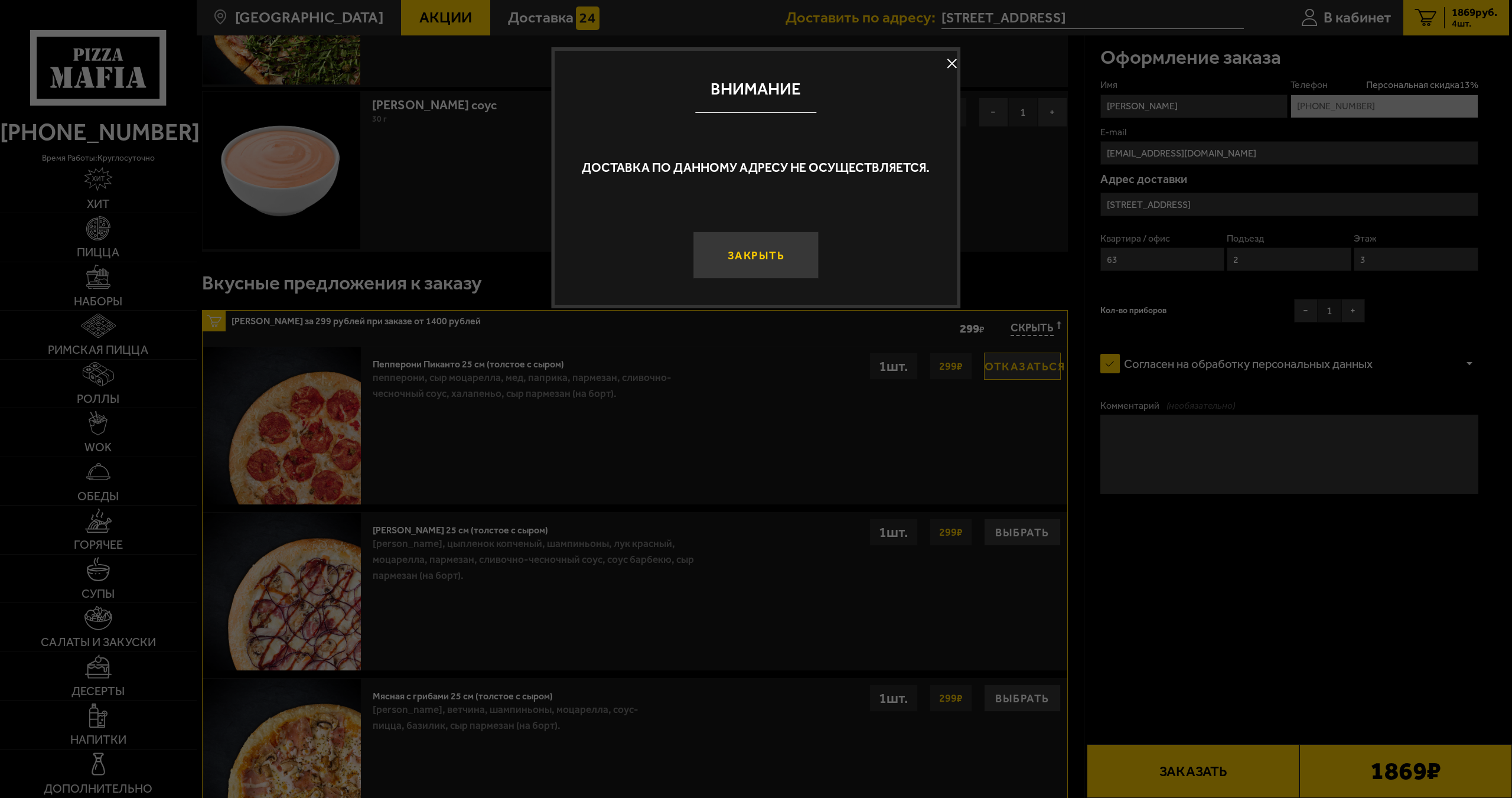
click at [788, 257] on button "Закрыть" at bounding box center [755, 255] width 126 height 47
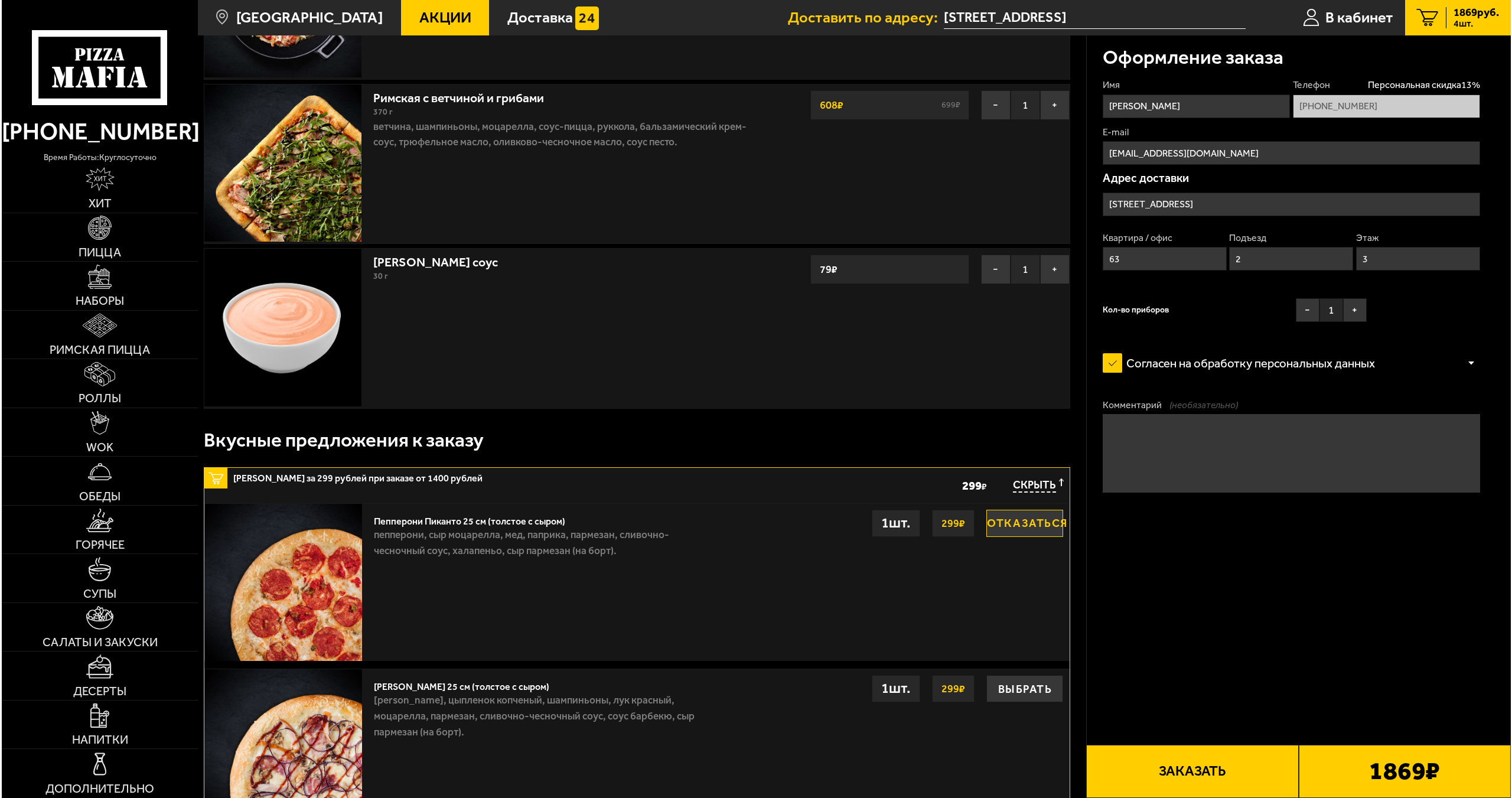
scroll to position [354, 0]
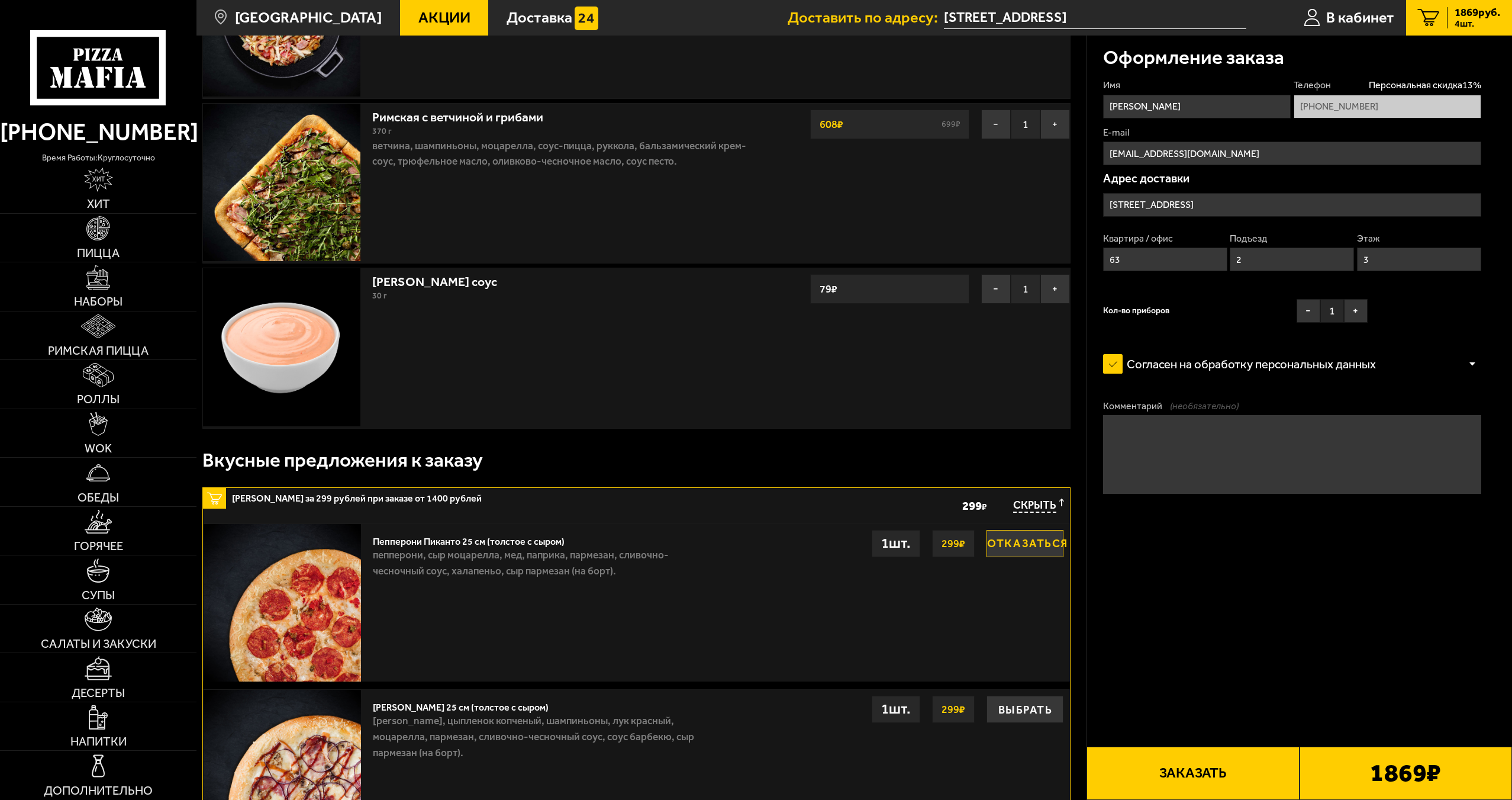
click at [1204, 207] on input "[STREET_ADDRESS]" at bounding box center [1292, 205] width 378 height 24
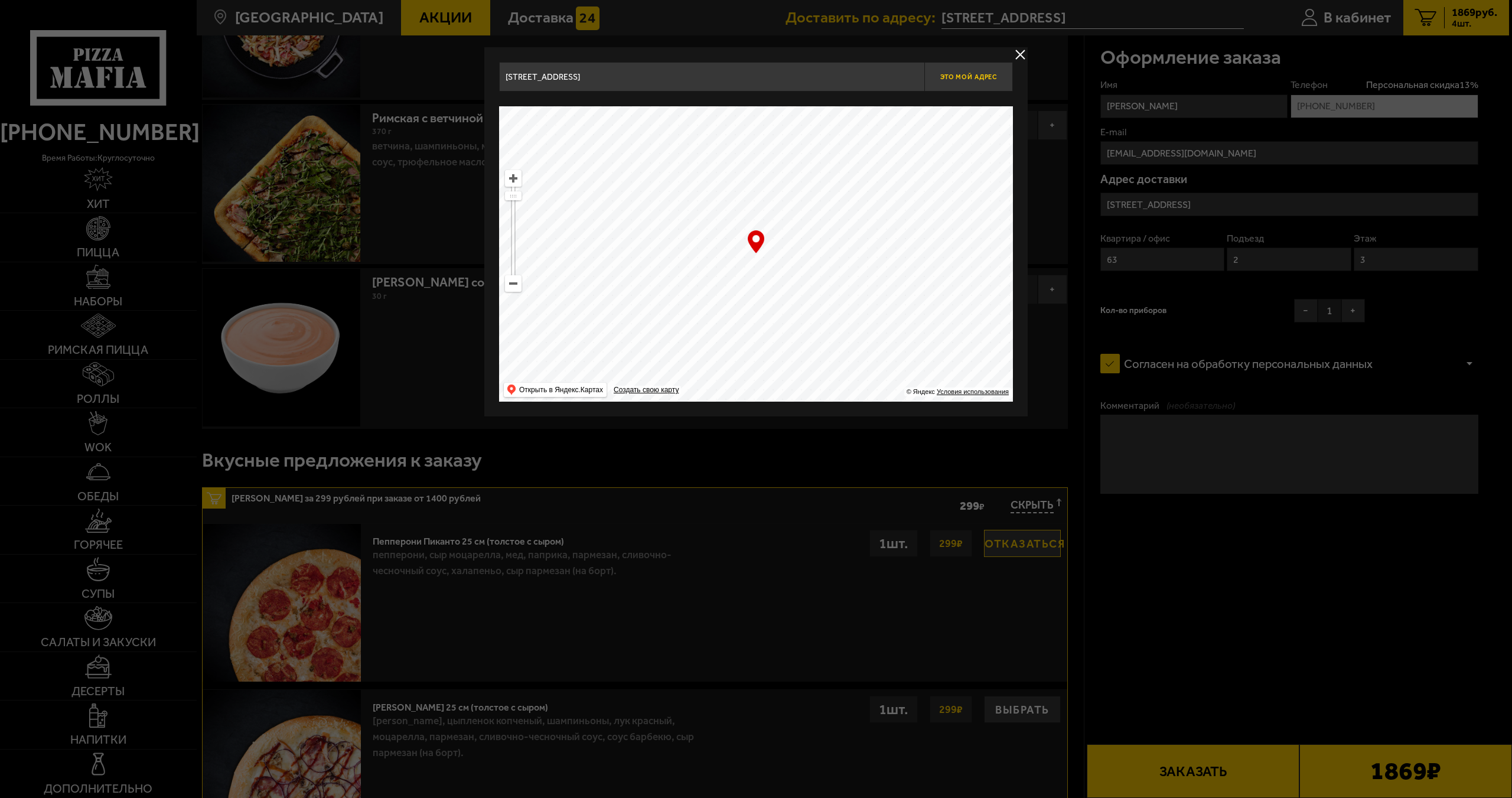
click at [984, 74] on span "Это мой адрес" at bounding box center [968, 77] width 57 height 8
click at [1003, 73] on button "Это мой адрес" at bounding box center [969, 77] width 89 height 30
click at [1000, 76] on button "Это мой адрес" at bounding box center [969, 77] width 89 height 30
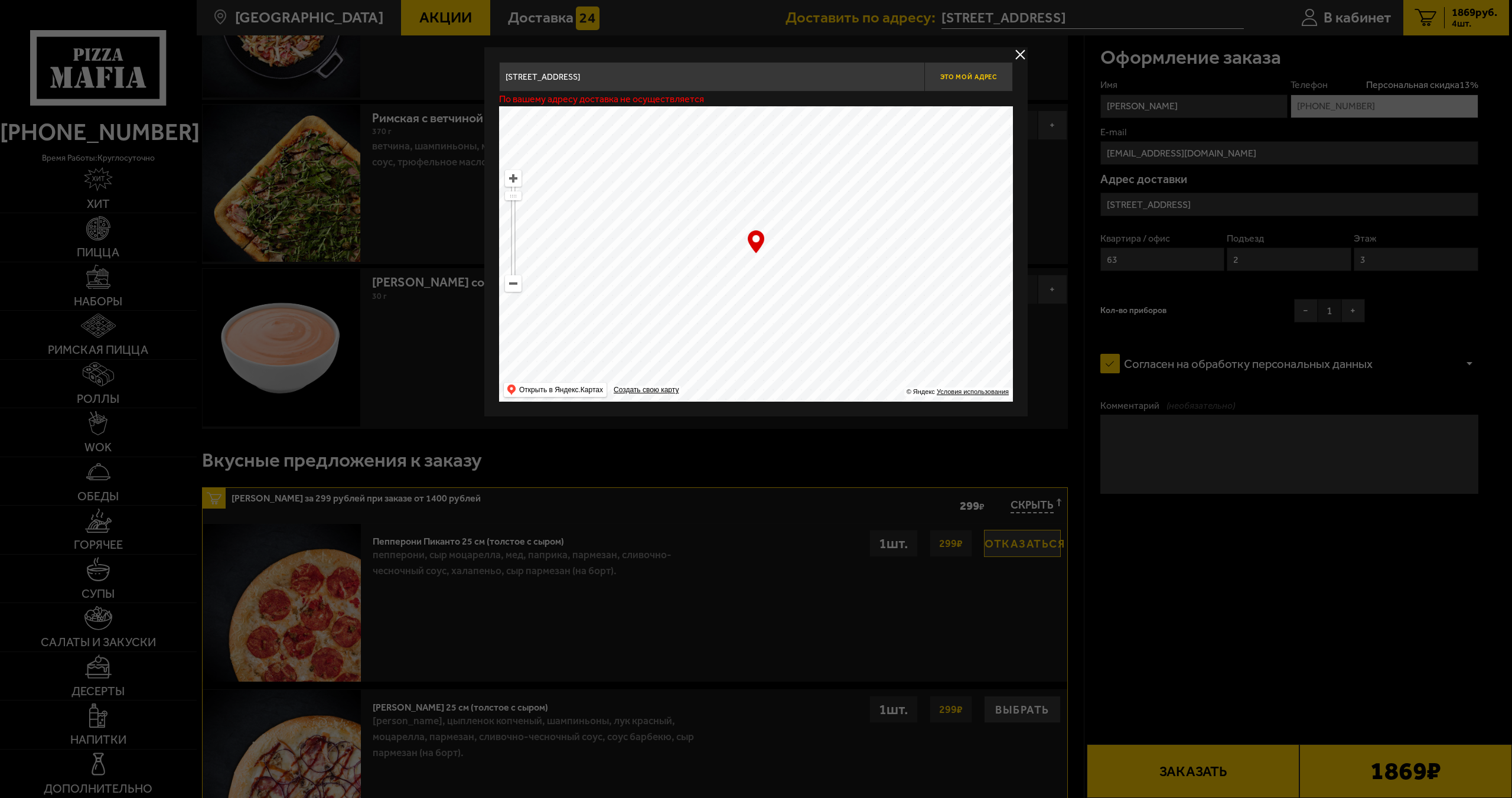
click at [1000, 76] on button "Это мой адрес" at bounding box center [969, 77] width 89 height 30
click at [1014, 56] on button "delivery type" at bounding box center [1020, 54] width 15 height 15
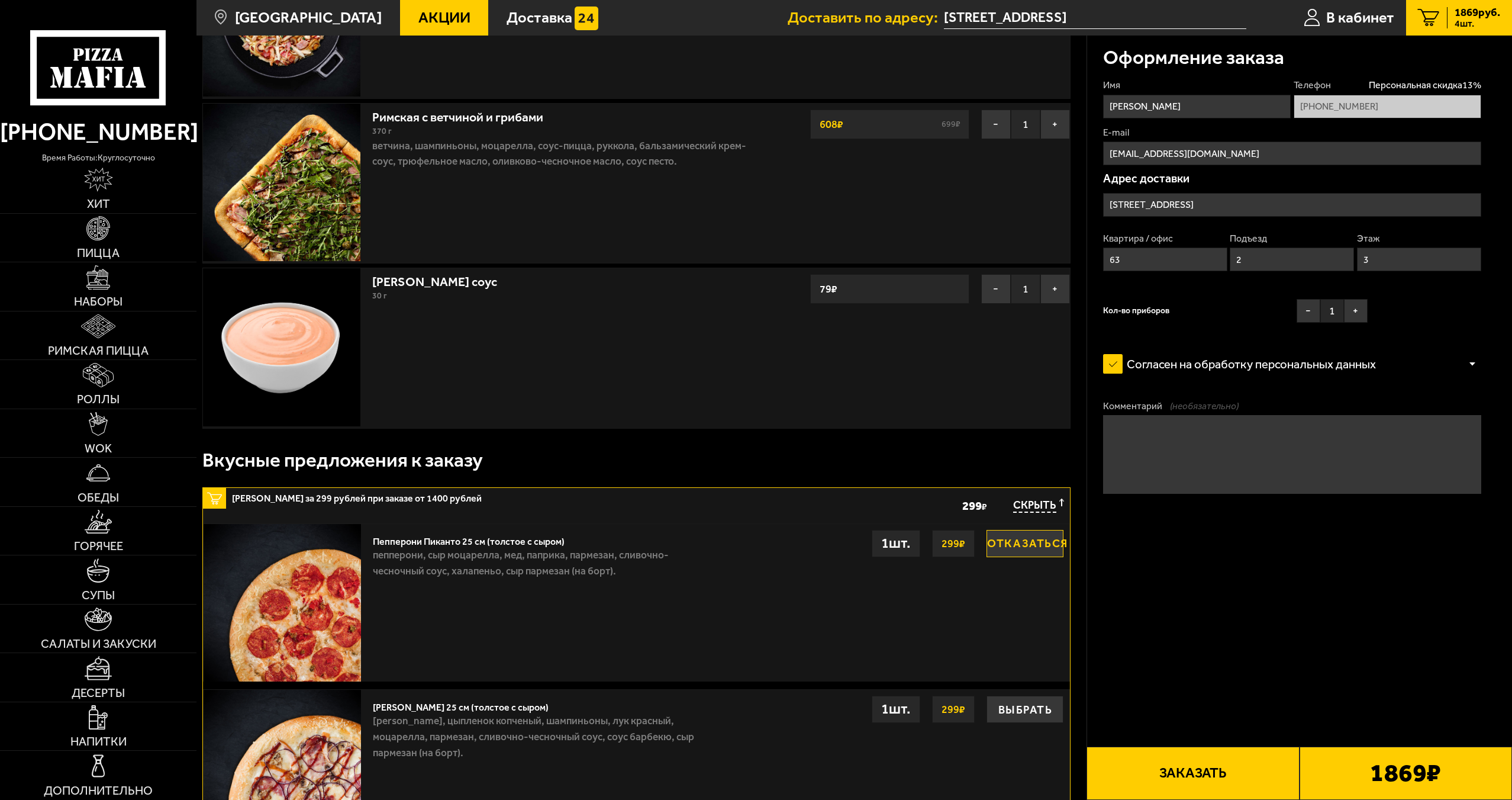
click at [1159, 209] on input "[STREET_ADDRESS]" at bounding box center [1292, 205] width 378 height 24
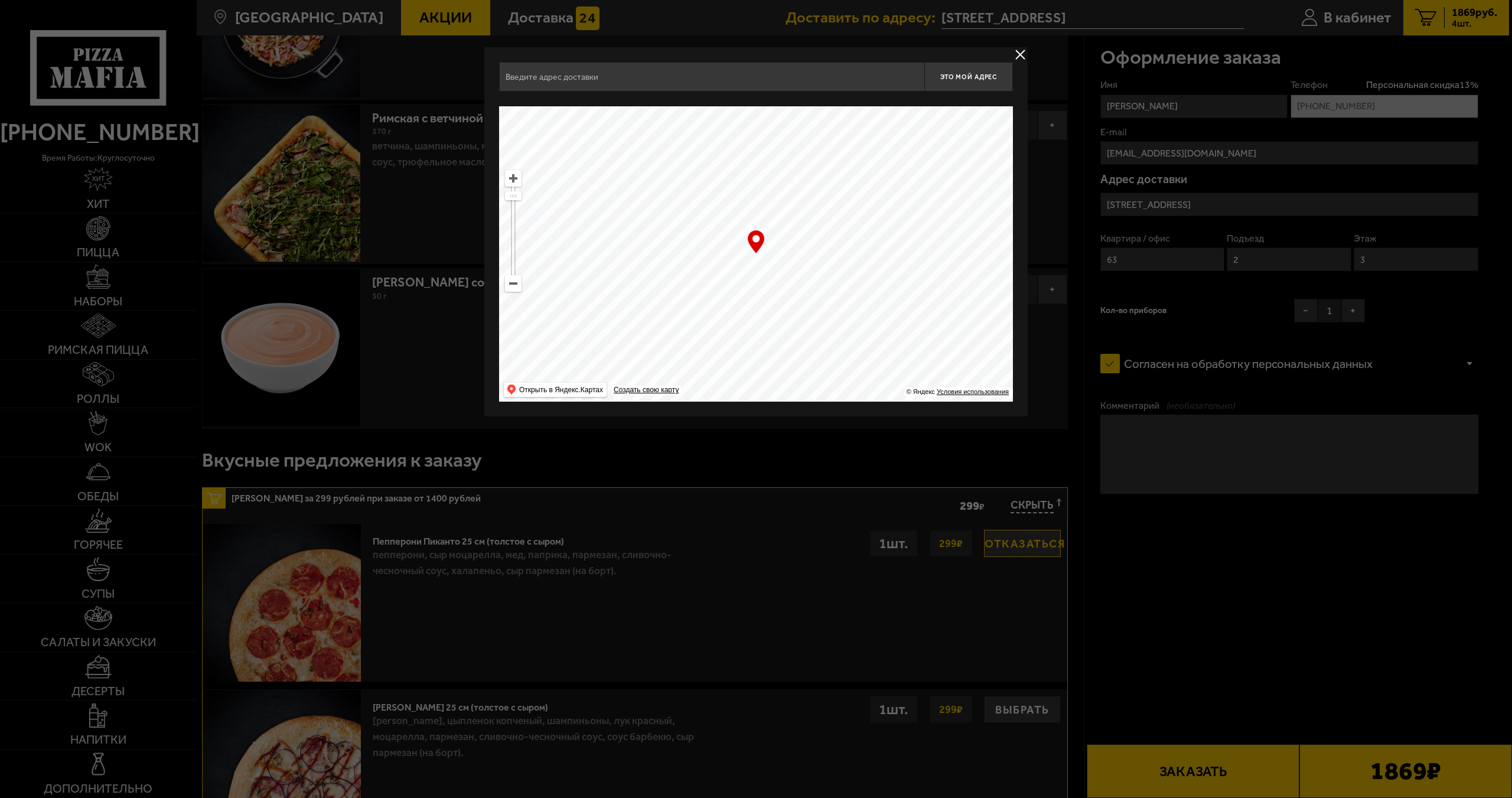
type input "[STREET_ADDRESS]"
click at [957, 90] on div "[STREET_ADDRESS] Это мой адрес Найдите адрес перетащив карту … © Яндекс Условия…" at bounding box center [755, 232] width 514 height 339
click at [958, 79] on span "Это мой адрес" at bounding box center [968, 77] width 57 height 8
